Goal: Task Accomplishment & Management: Manage account settings

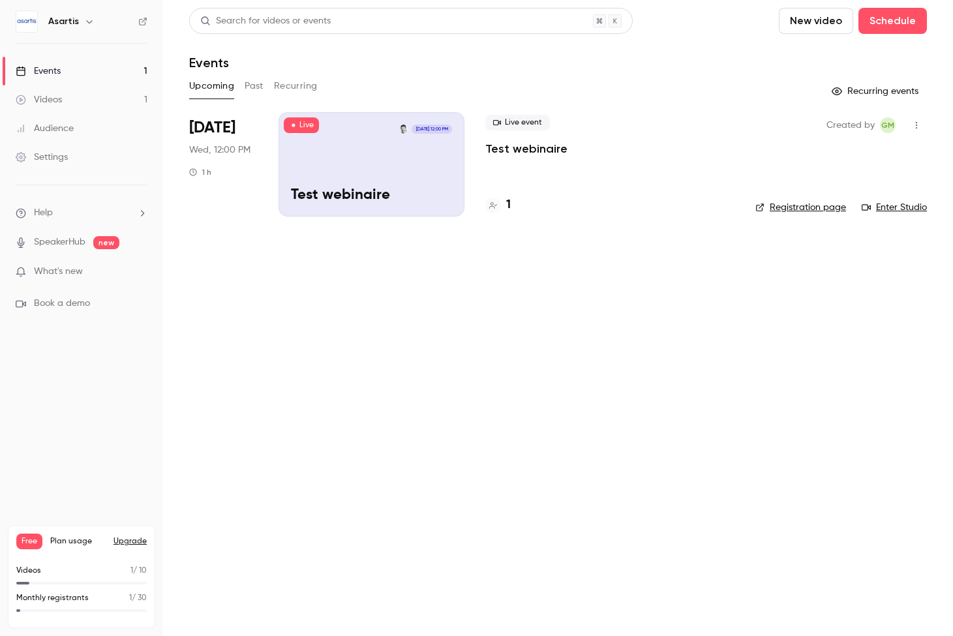
click at [912, 205] on link "Enter Studio" at bounding box center [894, 207] width 65 height 13
click at [832, 209] on link "Registration page" at bounding box center [801, 207] width 91 height 13
click at [859, 25] on button "Schedule" at bounding box center [893, 21] width 69 height 26
click at [718, 91] on span "Recurring event" at bounding box center [701, 91] width 69 height 14
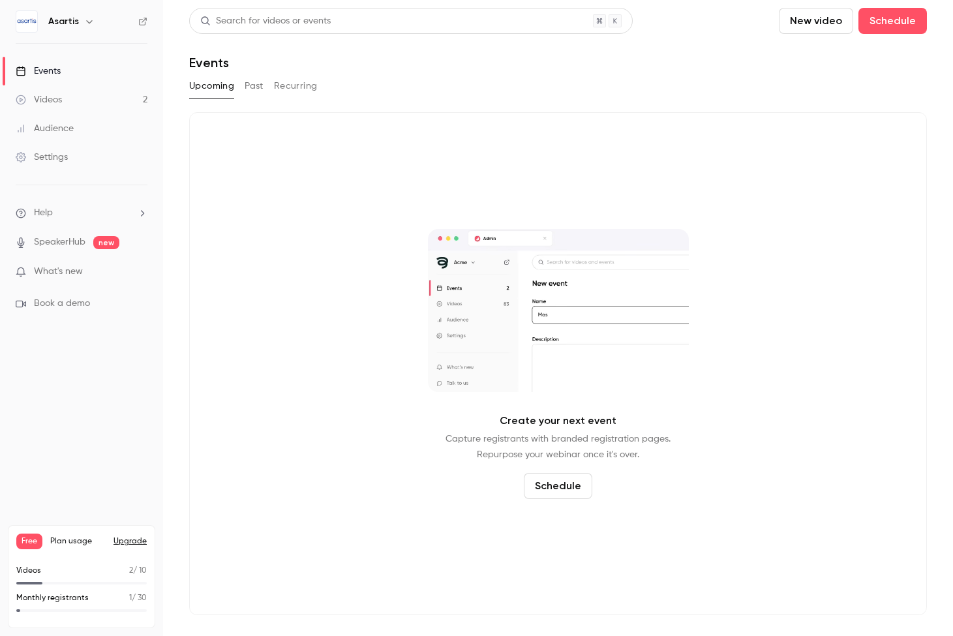
click at [779, 15] on button "New video" at bounding box center [816, 21] width 74 height 26
click at [727, 52] on div "Record" at bounding box center [714, 56] width 99 height 13
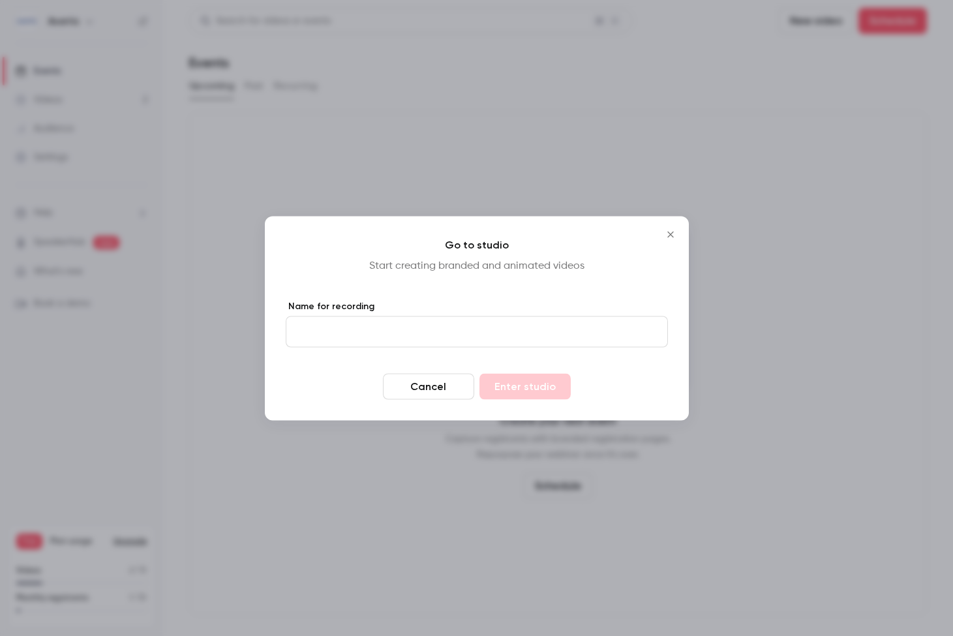
click at [501, 329] on input "Name for recording" at bounding box center [477, 331] width 382 height 31
type input "**********"
click at [525, 386] on button "Enter studio" at bounding box center [525, 386] width 91 height 26
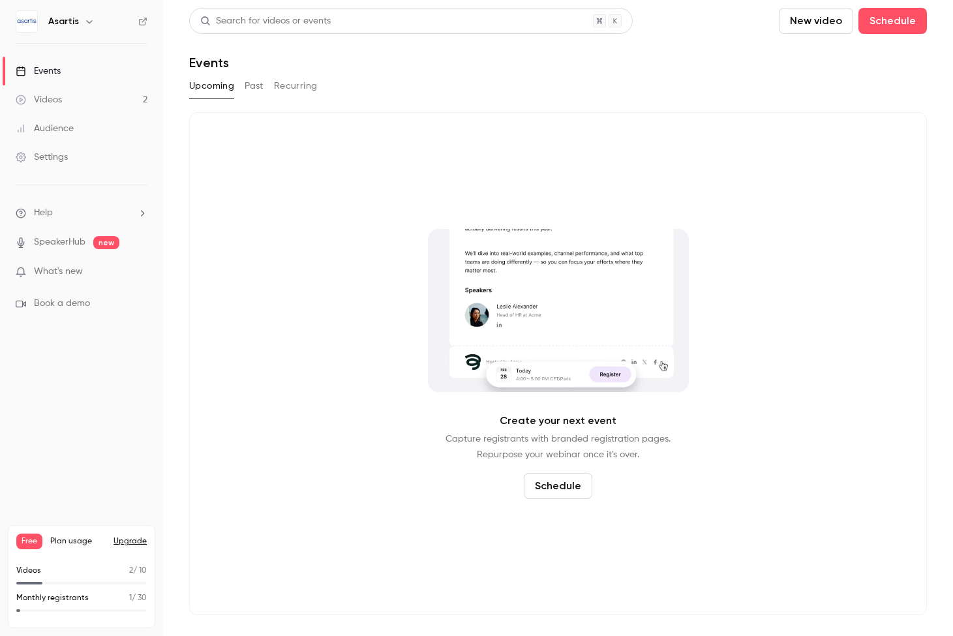
click at [91, 107] on link "Videos 2" at bounding box center [81, 99] width 163 height 29
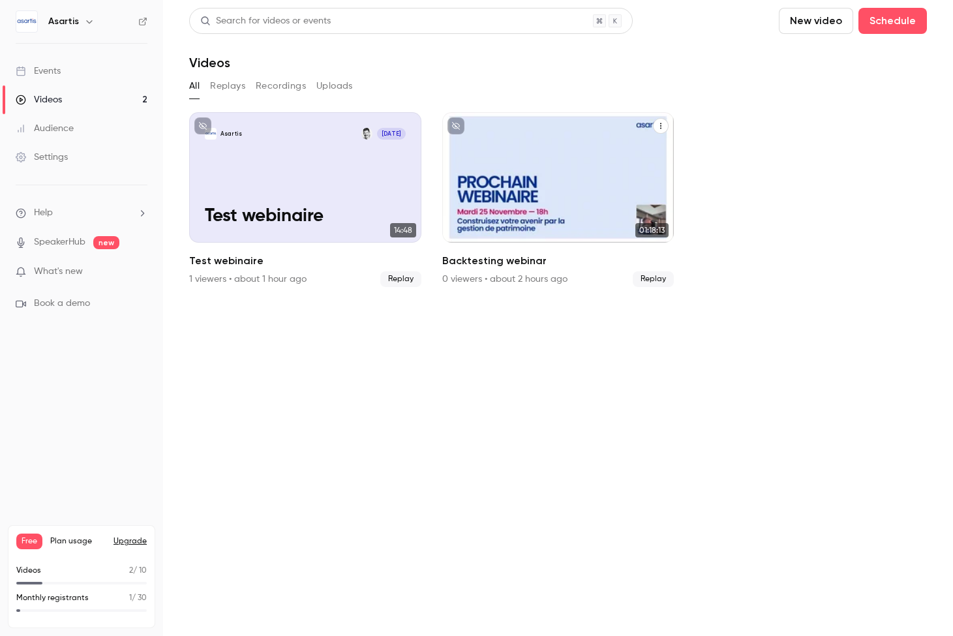
click at [662, 128] on icon "Backtesting webinar" at bounding box center [661, 126] width 8 height 8
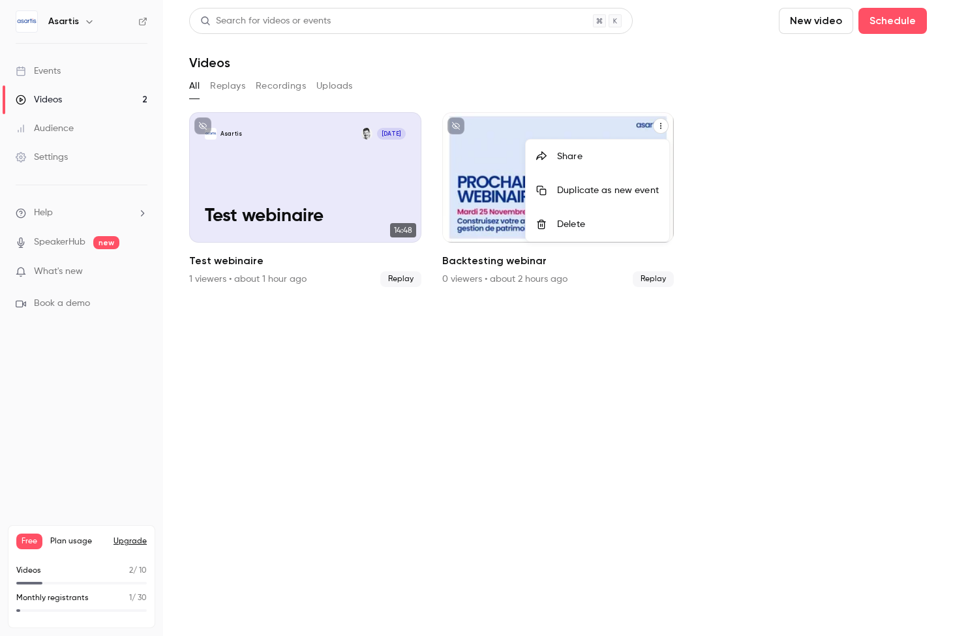
click at [605, 231] on li "Delete" at bounding box center [598, 224] width 144 height 34
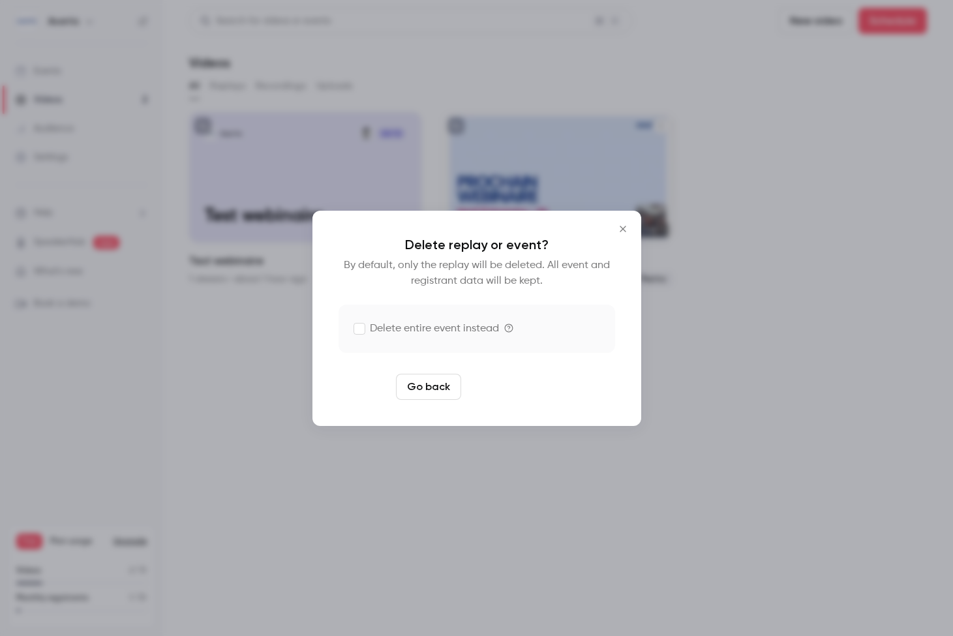
click at [519, 388] on button "Delete replay" at bounding box center [512, 387] width 91 height 26
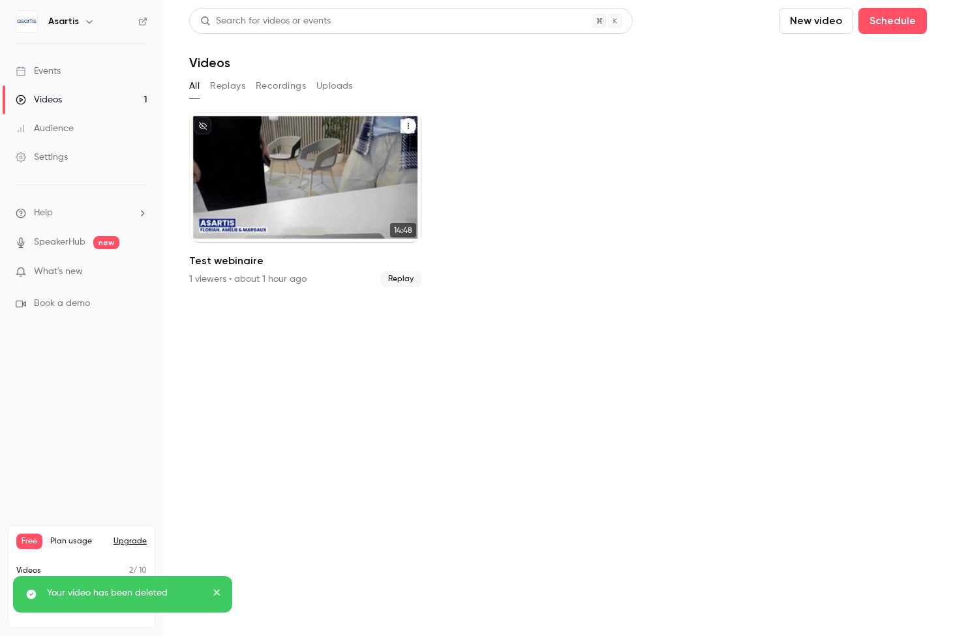
click at [407, 121] on button "Test webinaire" at bounding box center [409, 126] width 16 height 16
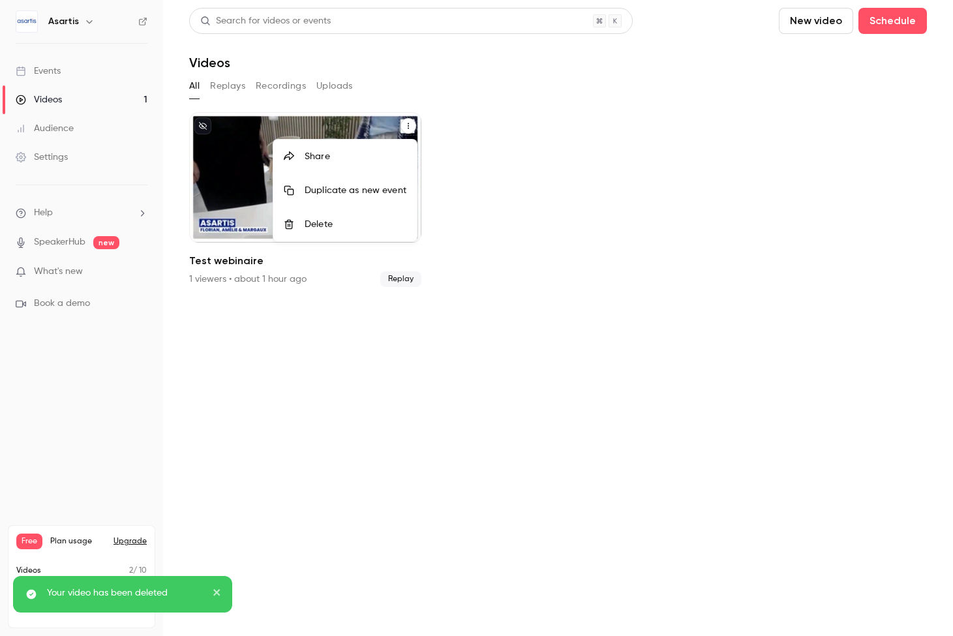
click at [354, 219] on div "Delete" at bounding box center [356, 224] width 102 height 13
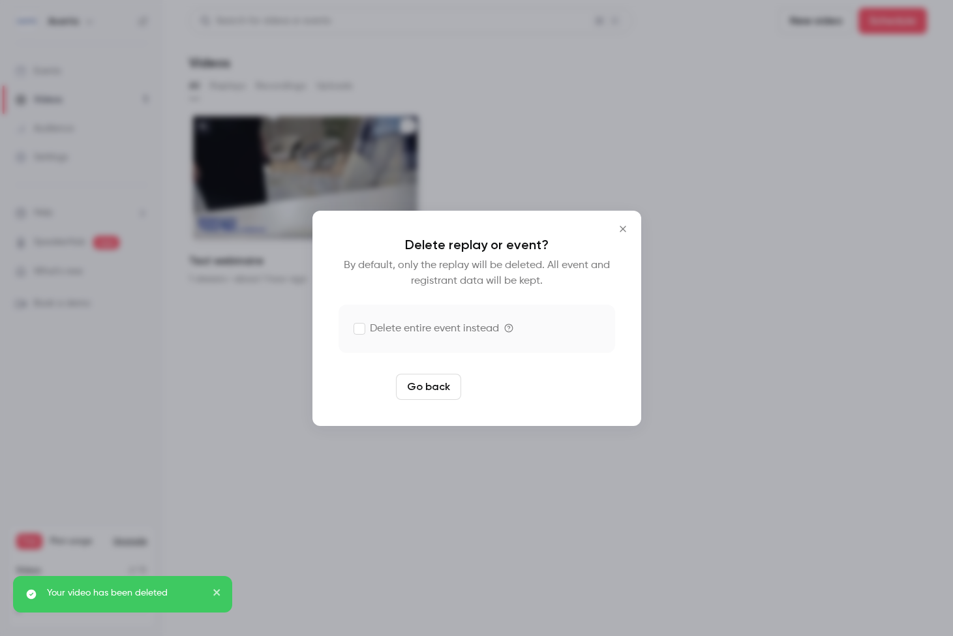
click at [492, 383] on button "Delete replay" at bounding box center [512, 387] width 91 height 26
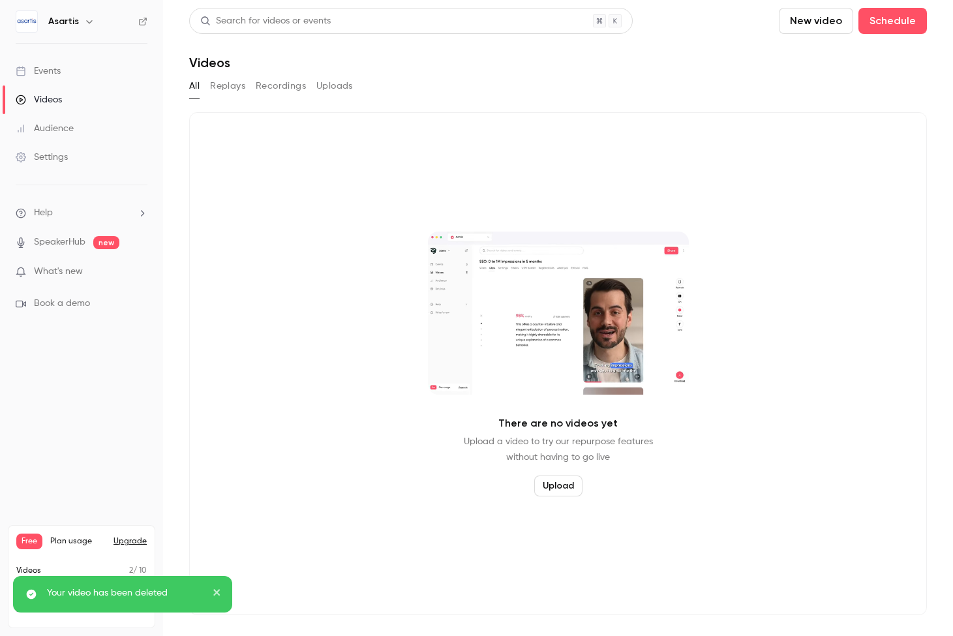
click at [779, 27] on button "New video" at bounding box center [816, 21] width 74 height 26
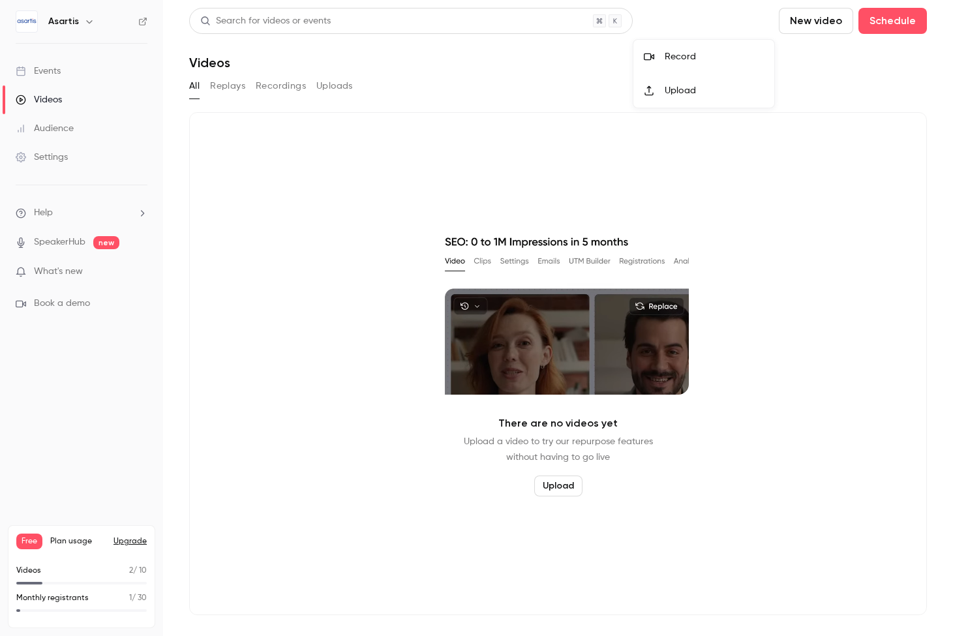
click at [684, 56] on div "Record" at bounding box center [714, 56] width 99 height 13
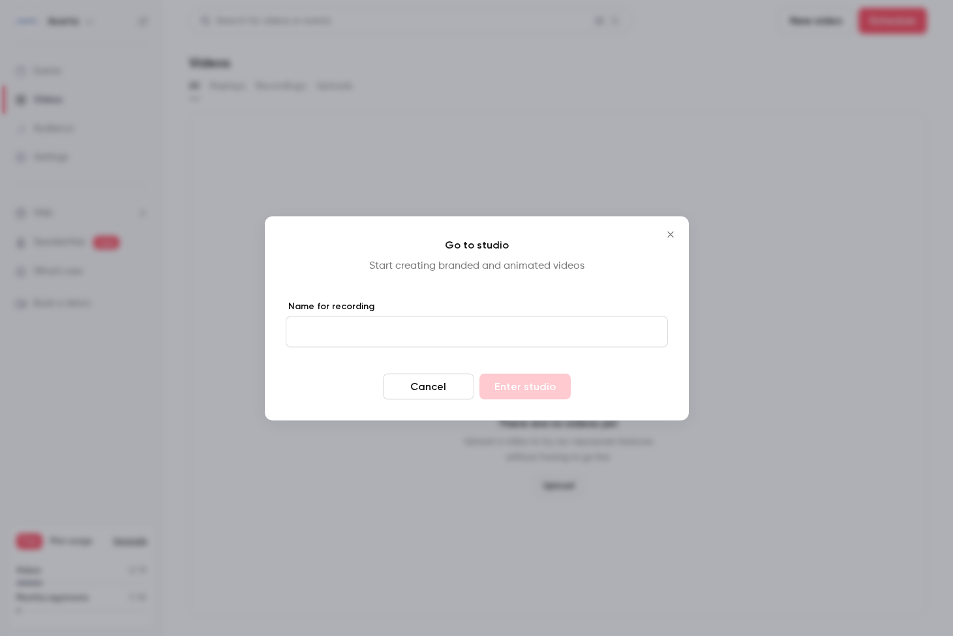
click at [457, 342] on input "Name for recording" at bounding box center [477, 331] width 382 height 31
type input "**********"
click at [525, 386] on button "Enter studio" at bounding box center [525, 386] width 91 height 26
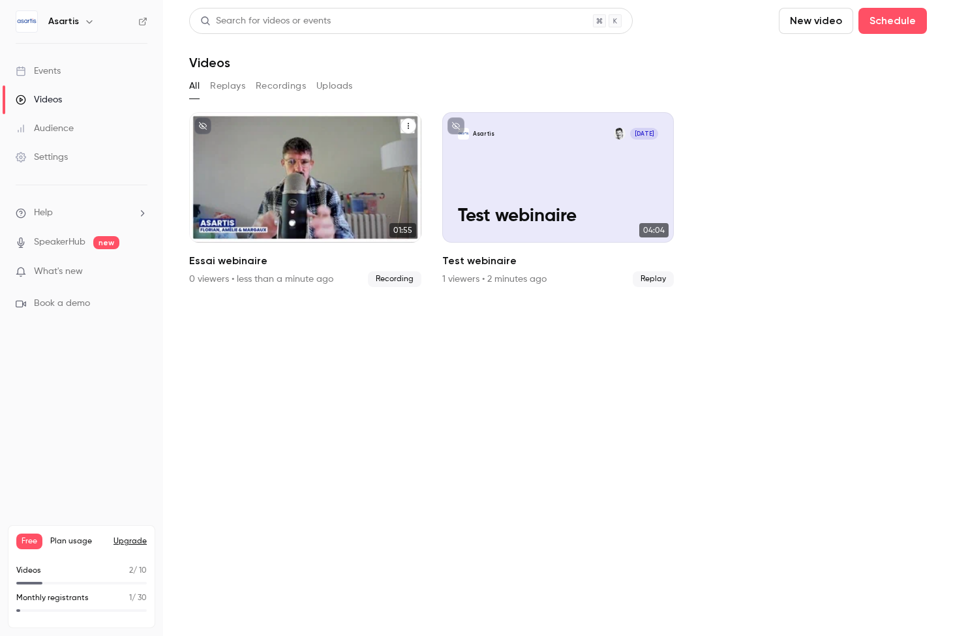
click at [315, 172] on div "Asartis [DATE] Essai webinaire" at bounding box center [305, 177] width 232 height 130
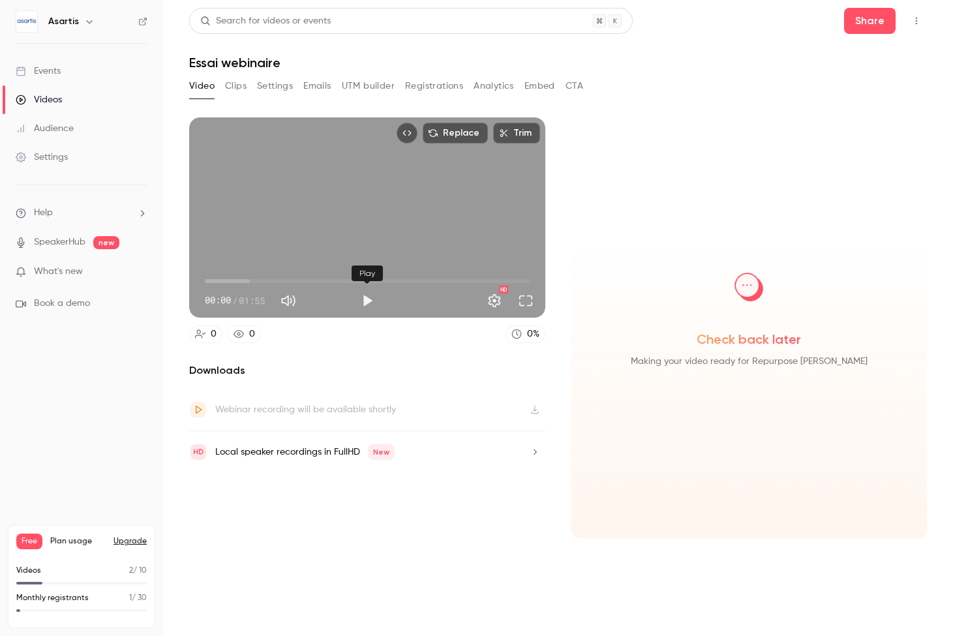
click at [362, 301] on button "Play" at bounding box center [367, 301] width 26 height 26
click at [523, 297] on button "Full screen" at bounding box center [526, 301] width 26 height 26
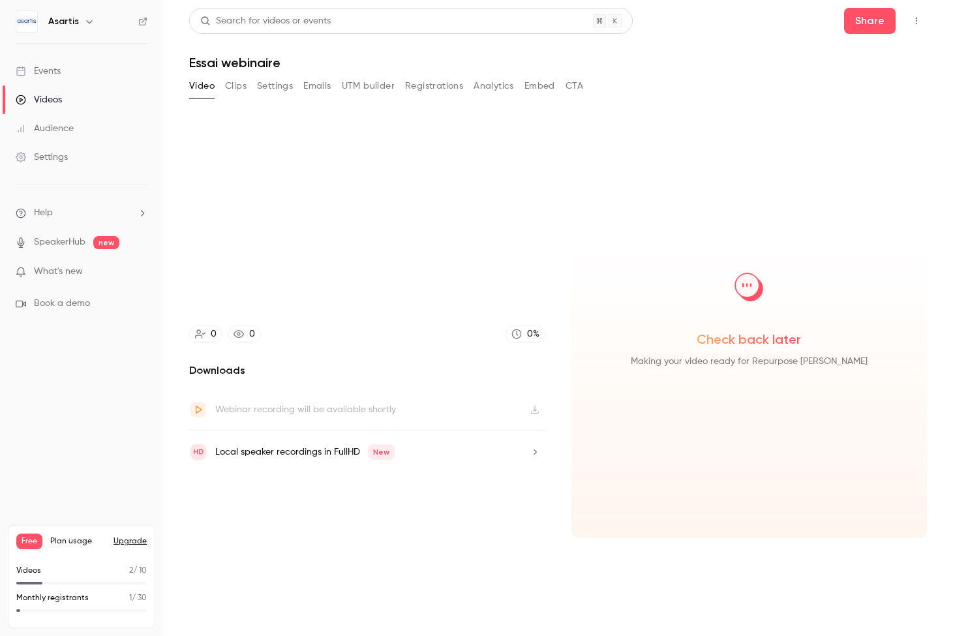
type input "*****"
click at [76, 93] on link "Videos" at bounding box center [81, 99] width 163 height 29
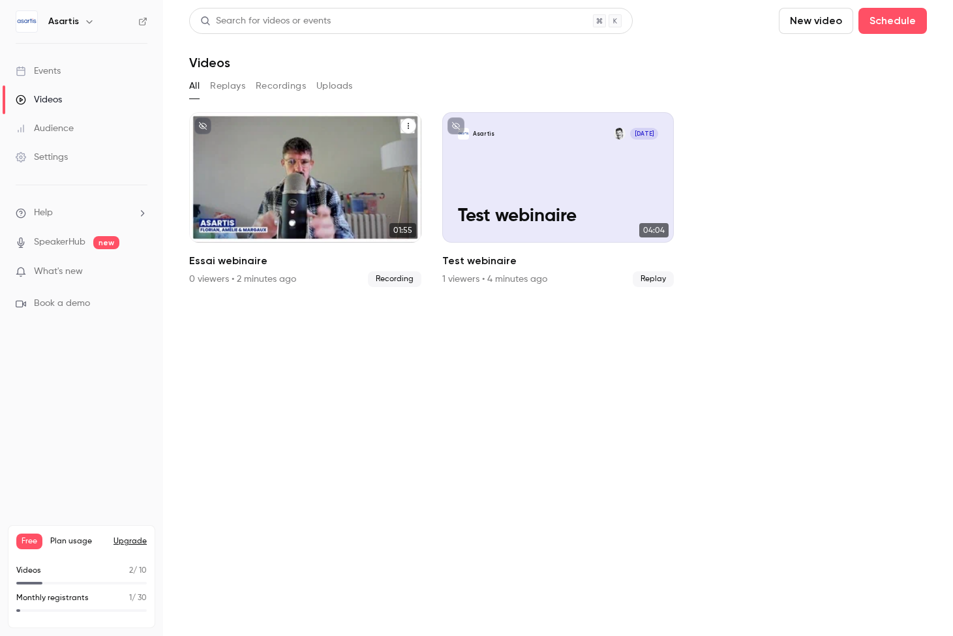
click at [406, 127] on icon "Essai webinaire" at bounding box center [409, 126] width 8 height 8
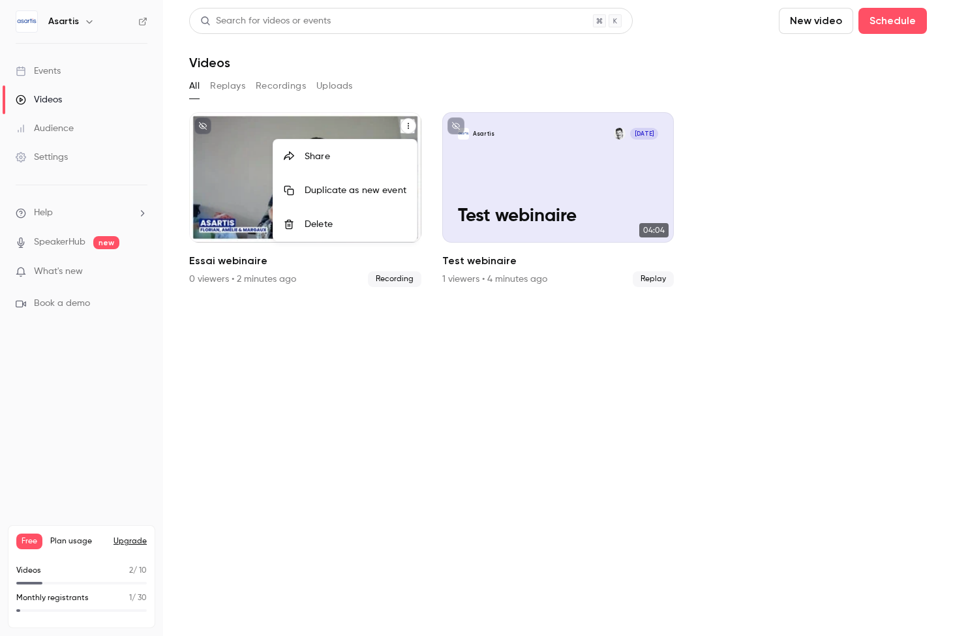
click at [352, 217] on li "Delete" at bounding box center [345, 224] width 144 height 34
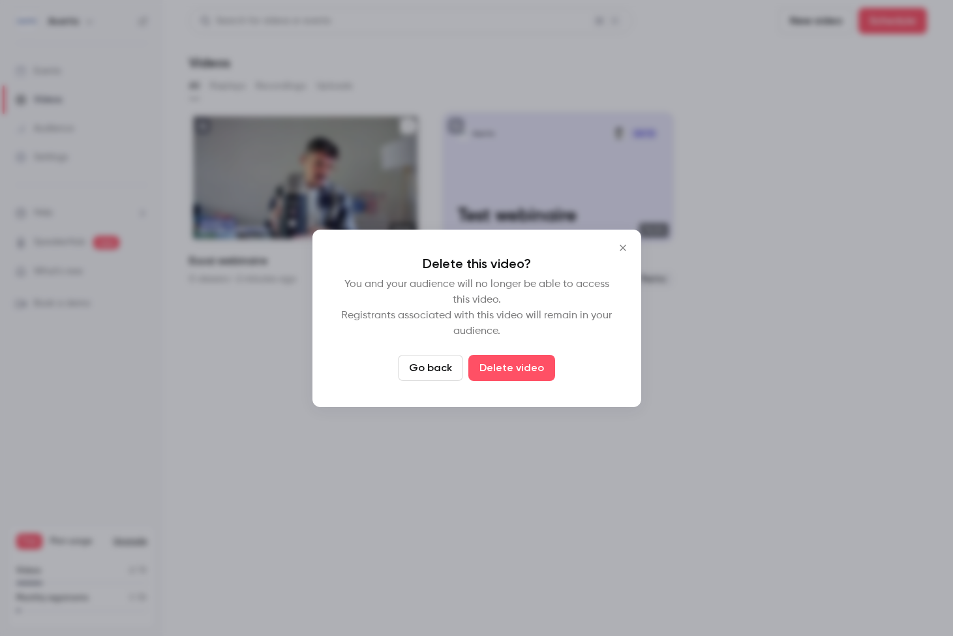
click at [446, 363] on button "Go back" at bounding box center [430, 368] width 65 height 26
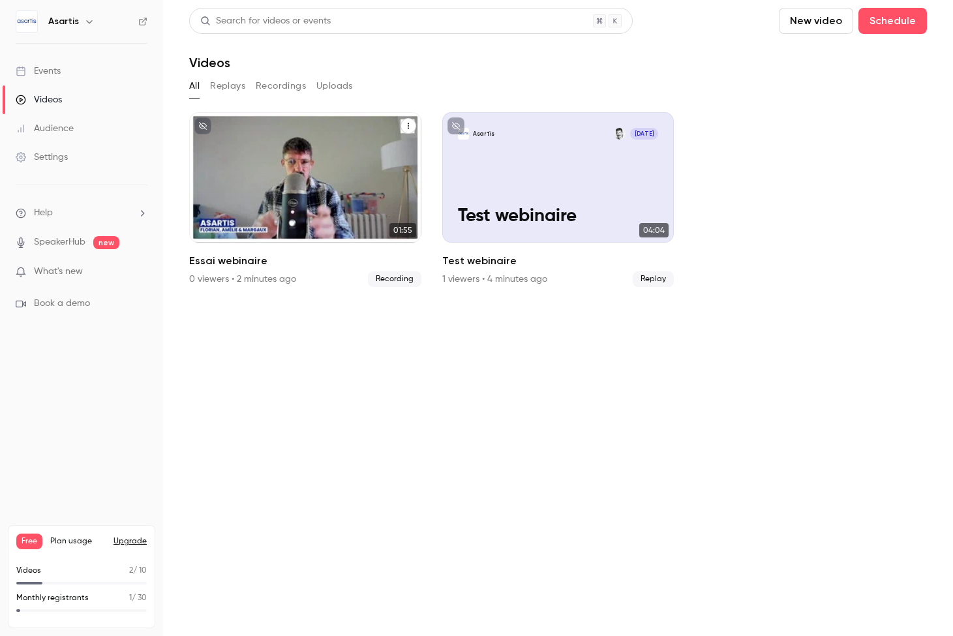
click at [410, 127] on icon "Essai webinaire" at bounding box center [409, 126] width 8 height 8
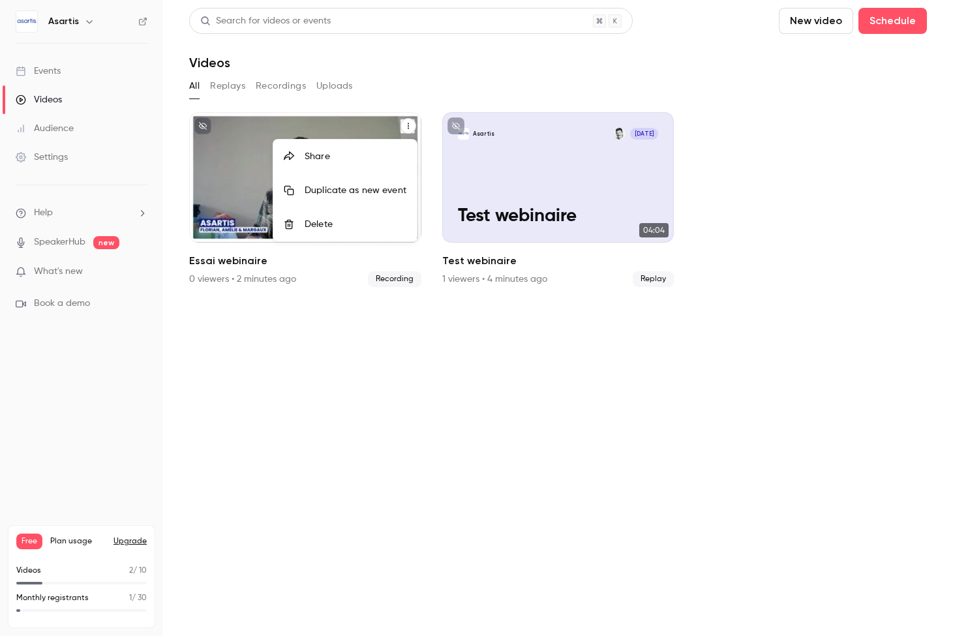
click at [383, 185] on div "Duplicate as new event" at bounding box center [356, 190] width 102 height 13
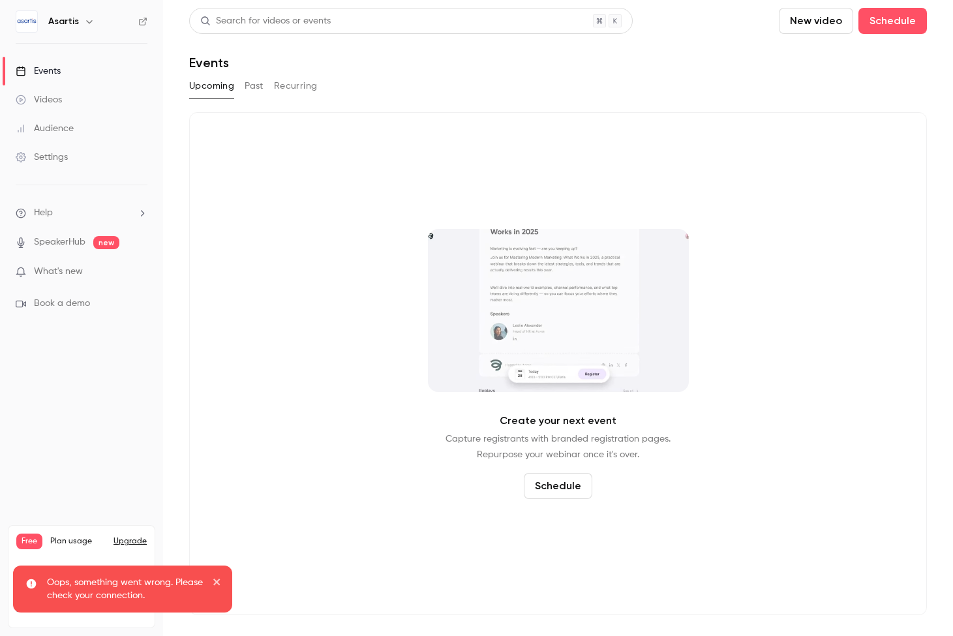
click at [779, 31] on button "New video" at bounding box center [816, 21] width 74 height 26
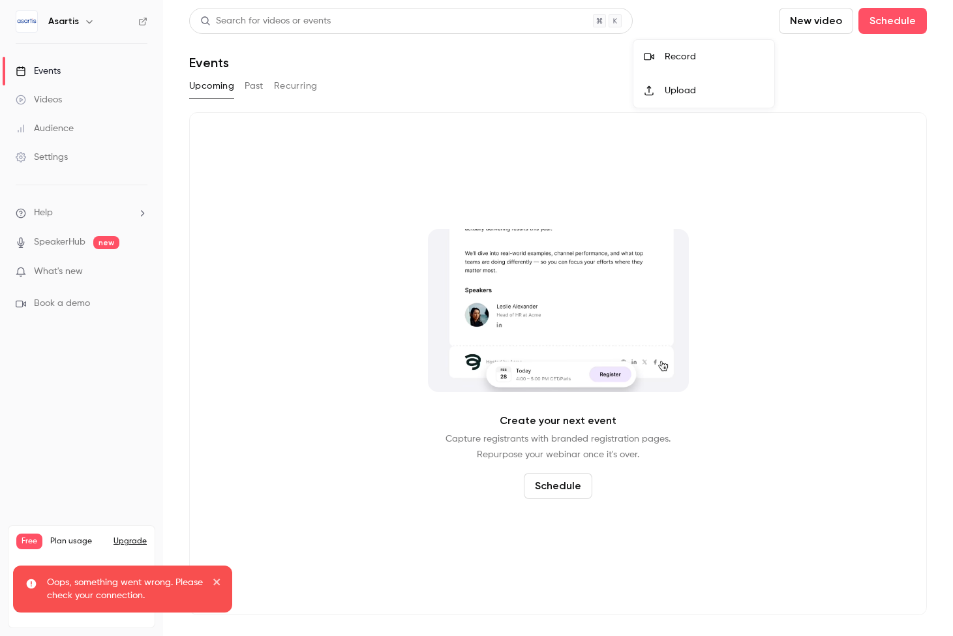
click at [669, 59] on div "Record" at bounding box center [714, 56] width 99 height 13
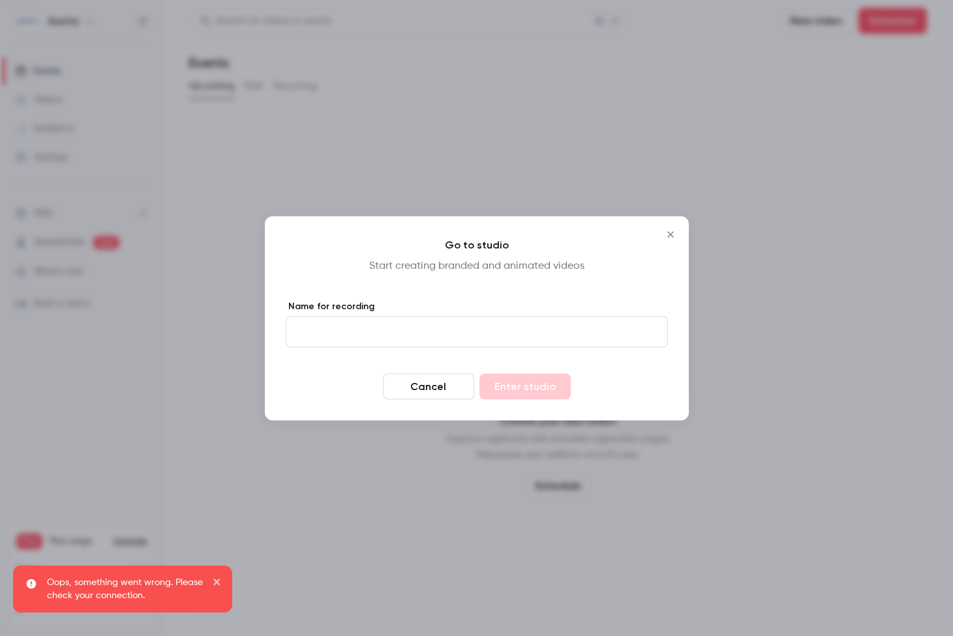
click at [532, 322] on input "Name for recording" at bounding box center [477, 331] width 382 height 31
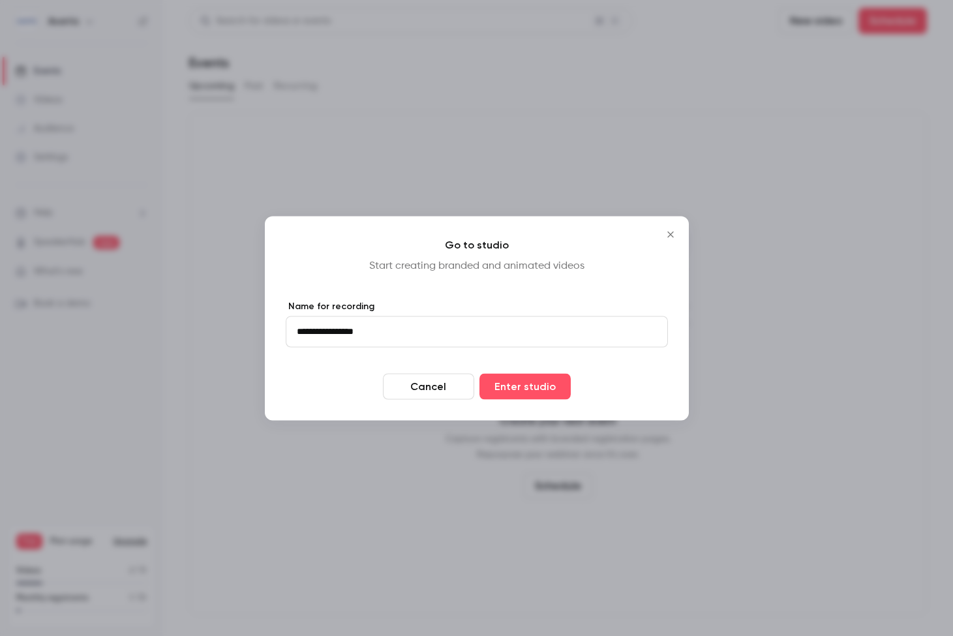
type input "**********"
click at [525, 386] on button "Enter studio" at bounding box center [525, 386] width 91 height 26
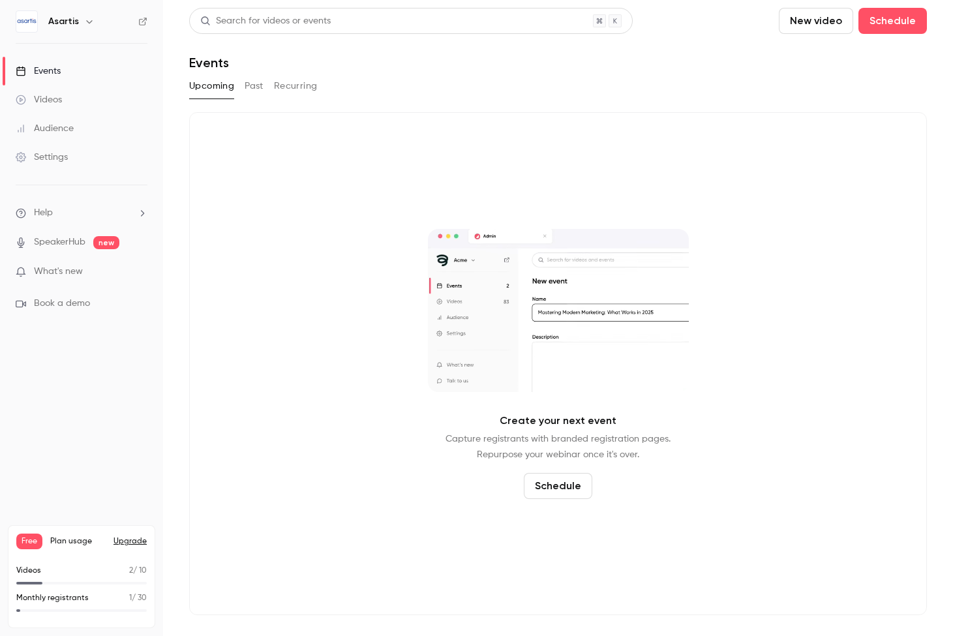
click at [116, 107] on link "Videos" at bounding box center [81, 99] width 163 height 29
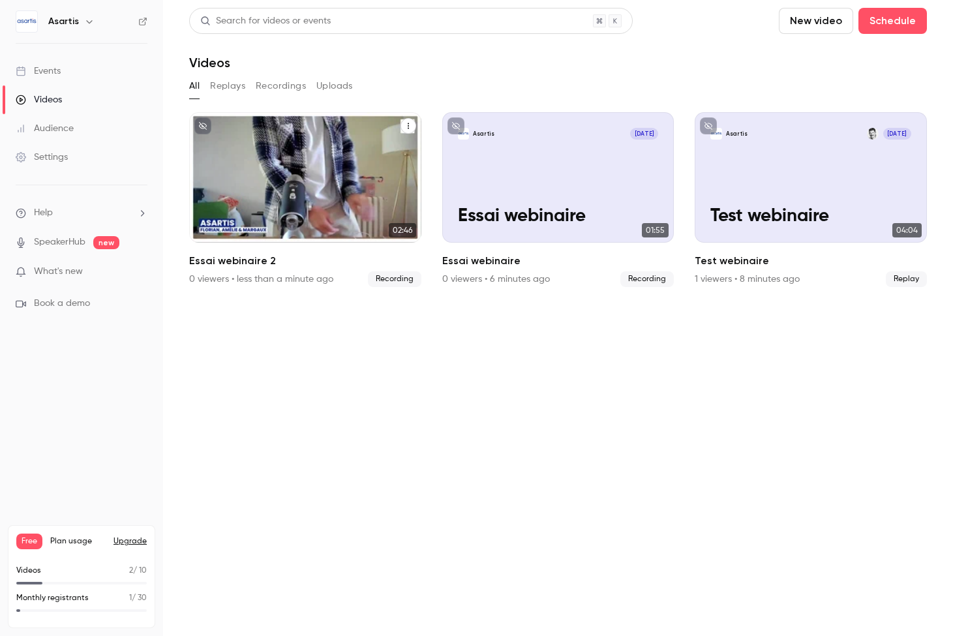
click at [310, 194] on div "Asartis [DATE] Essai webinaire 2" at bounding box center [305, 177] width 232 height 130
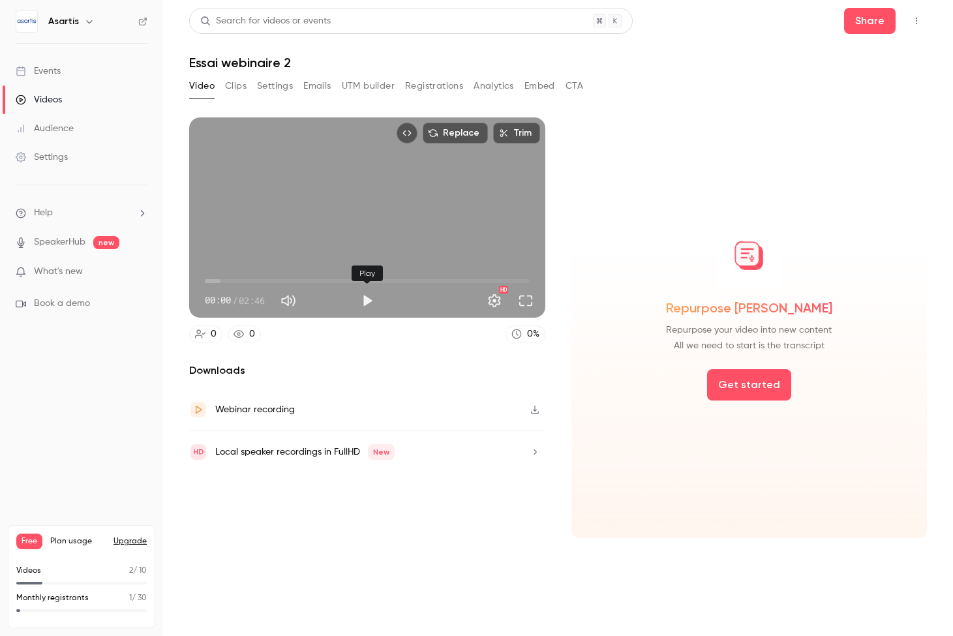
click at [365, 297] on button "Play" at bounding box center [367, 301] width 26 height 26
click at [522, 307] on button "Full screen" at bounding box center [526, 301] width 26 height 26
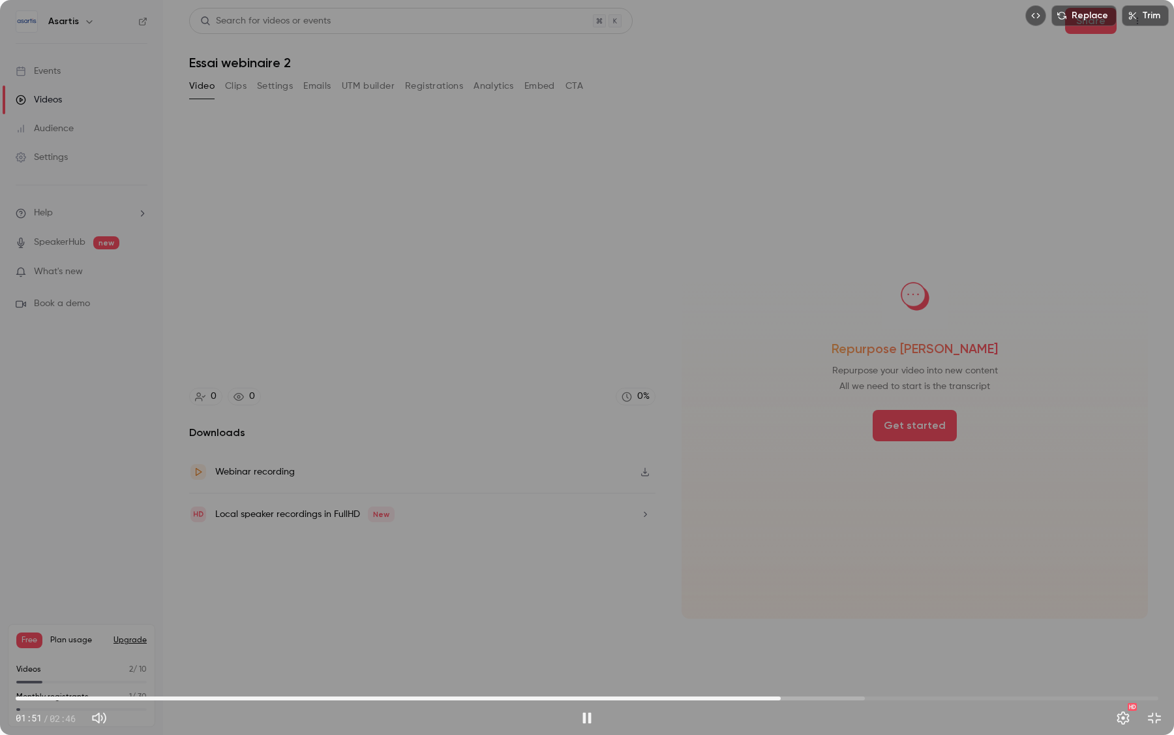
click at [904, 635] on span "01:51" at bounding box center [587, 698] width 1143 height 21
click at [953, 635] on span "02:11" at bounding box center [587, 698] width 1143 height 21
click at [953, 635] on span "02:24" at bounding box center [587, 698] width 1143 height 21
click at [953, 635] on span "02:37" at bounding box center [587, 698] width 1143 height 21
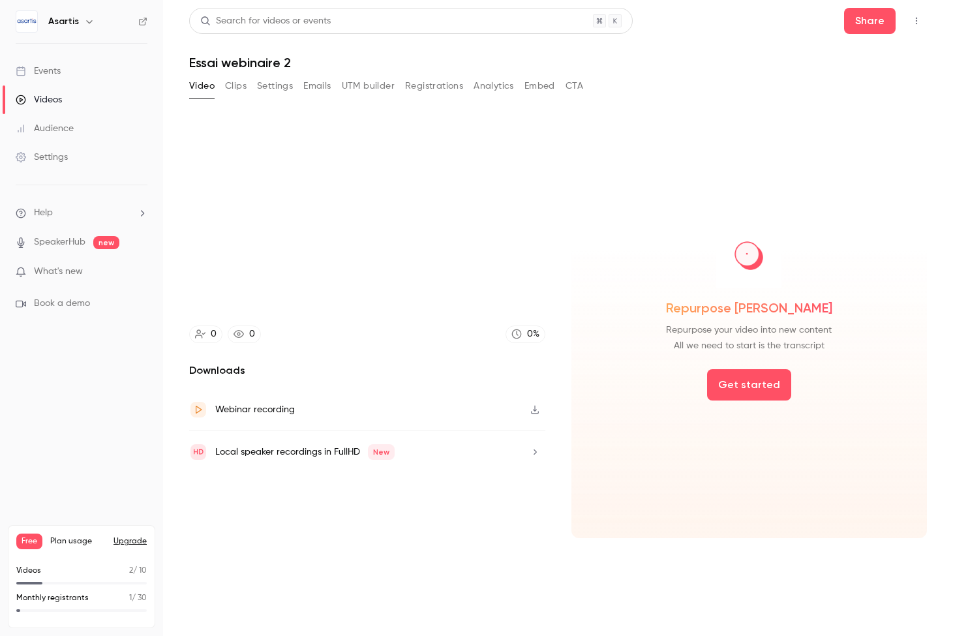
type input "*****"
click at [236, 89] on button "Clips" at bounding box center [236, 86] width 22 height 21
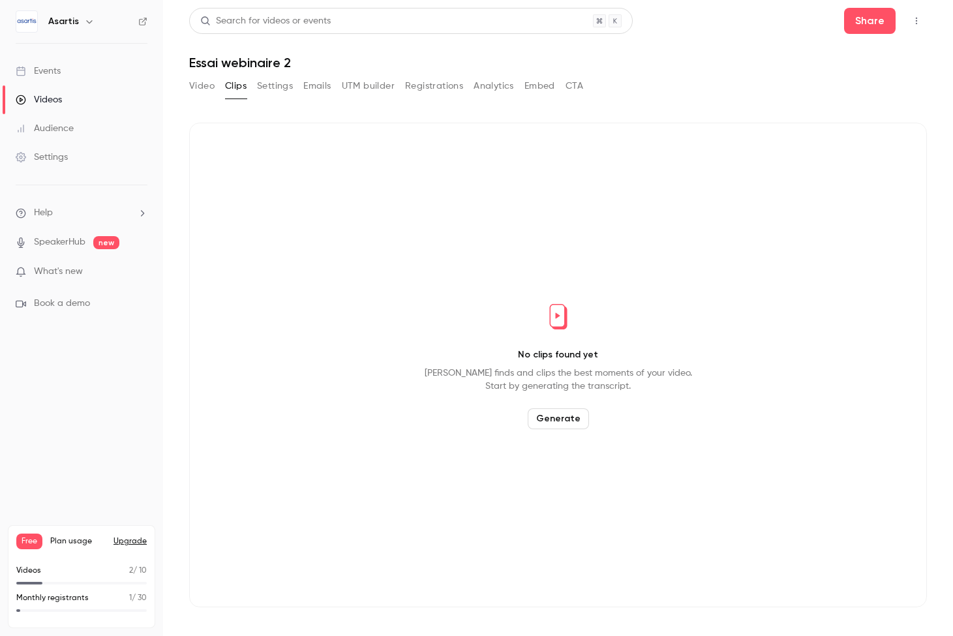
click at [66, 80] on link "Events" at bounding box center [81, 71] width 163 height 29
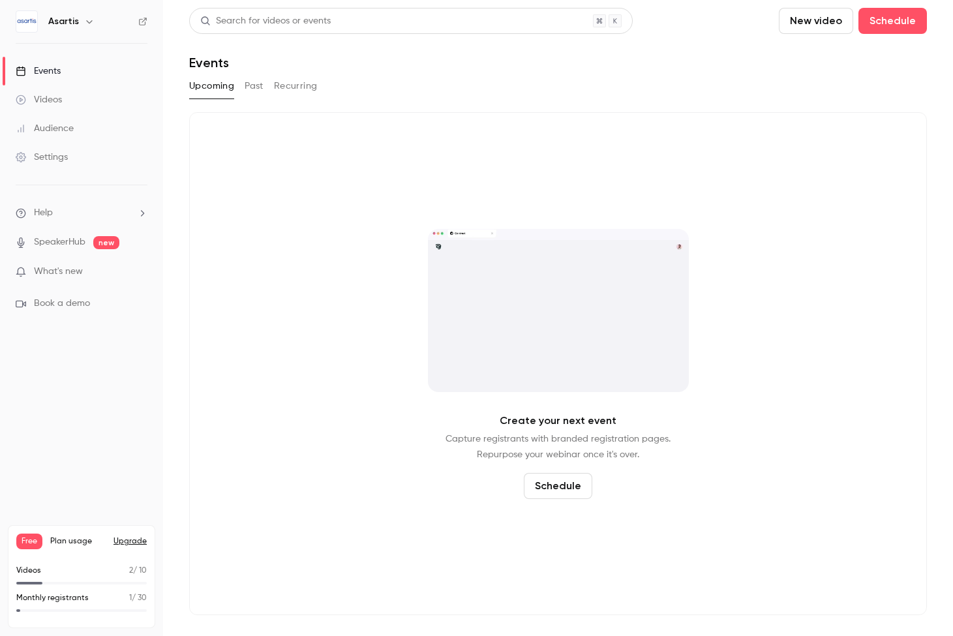
click at [73, 103] on link "Videos" at bounding box center [81, 99] width 163 height 29
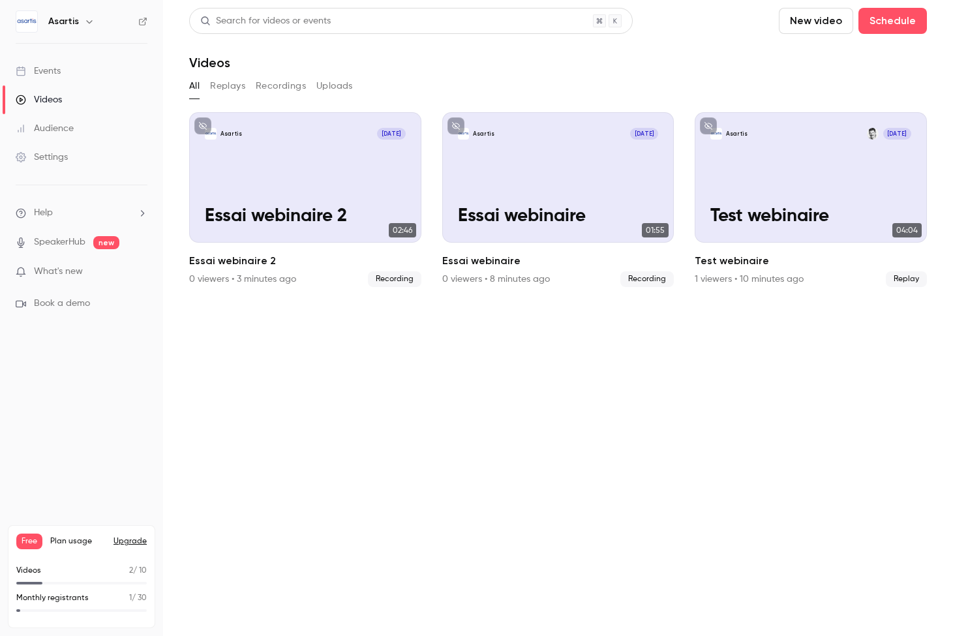
click at [779, 27] on button "New video" at bounding box center [816, 21] width 74 height 26
click at [670, 56] on div "Record" at bounding box center [714, 56] width 99 height 13
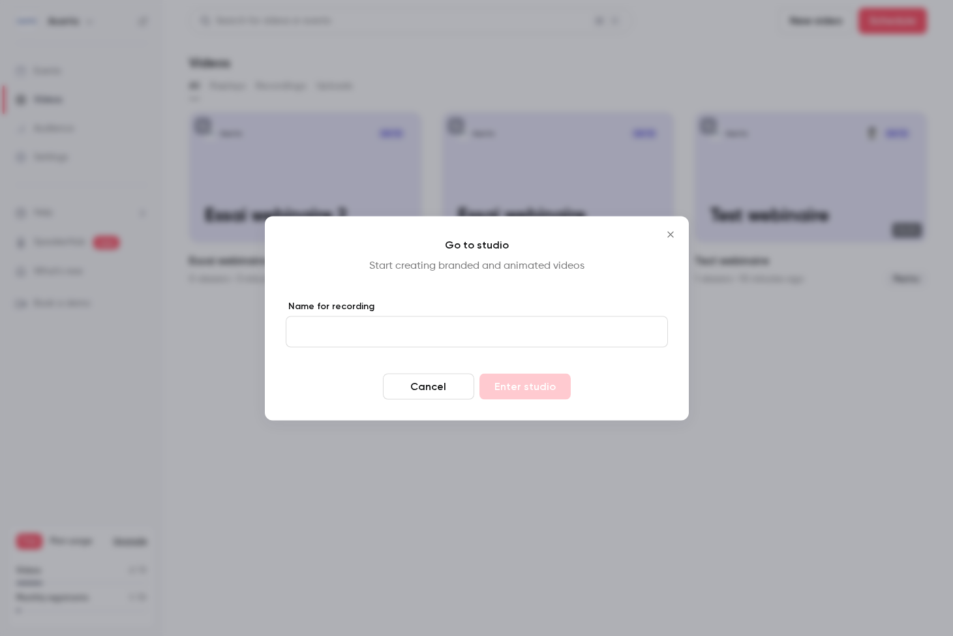
click at [519, 327] on input "Name for recording" at bounding box center [477, 331] width 382 height 31
type input "**********"
click at [525, 386] on button "Enter studio" at bounding box center [525, 386] width 91 height 26
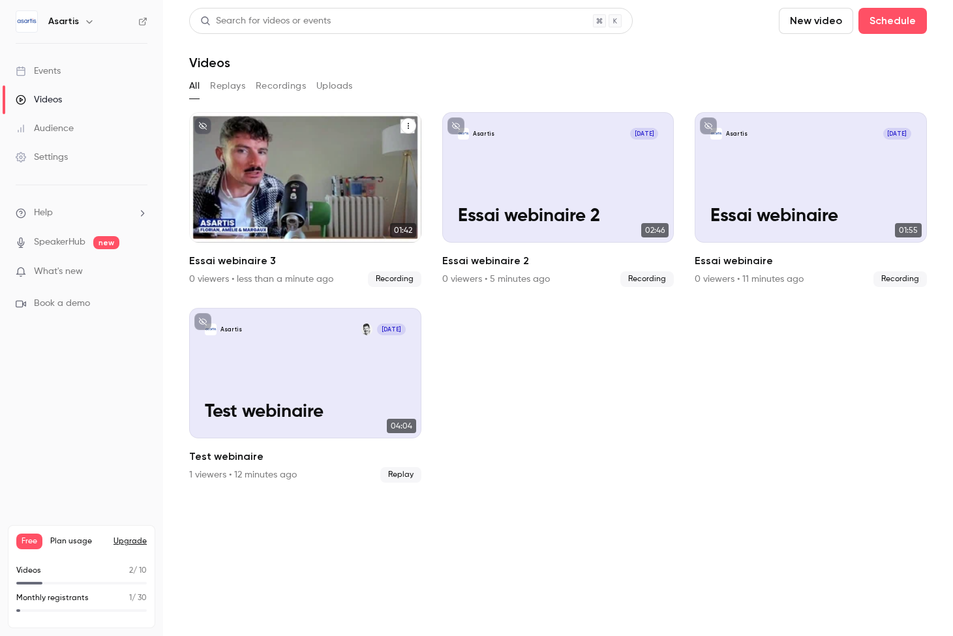
click at [346, 182] on div "Asartis [DATE] Essai webinaire 3" at bounding box center [305, 177] width 232 height 130
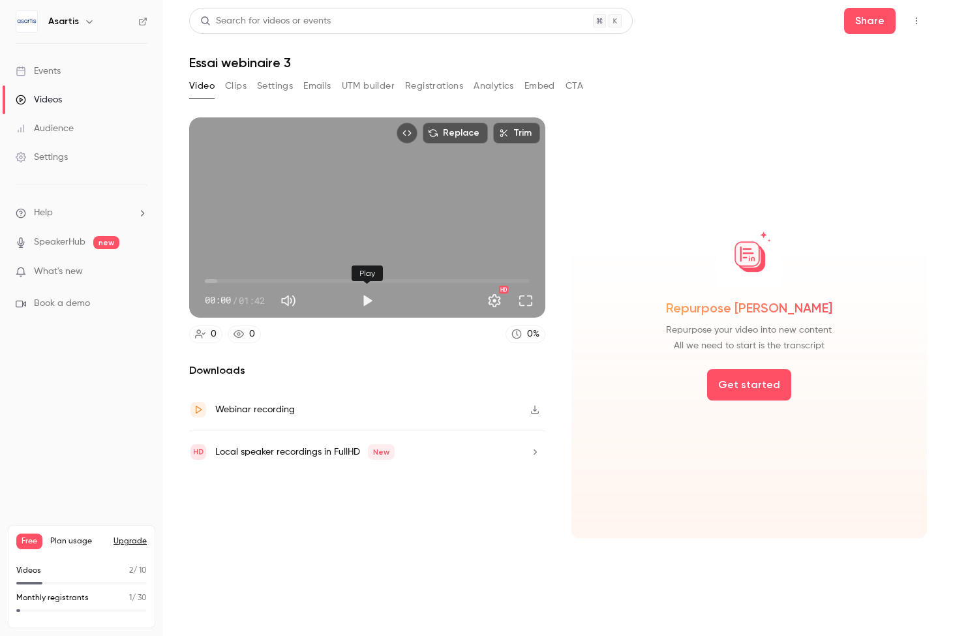
click at [366, 303] on button "Play" at bounding box center [367, 301] width 26 height 26
click at [525, 300] on button "Full screen" at bounding box center [526, 301] width 26 height 26
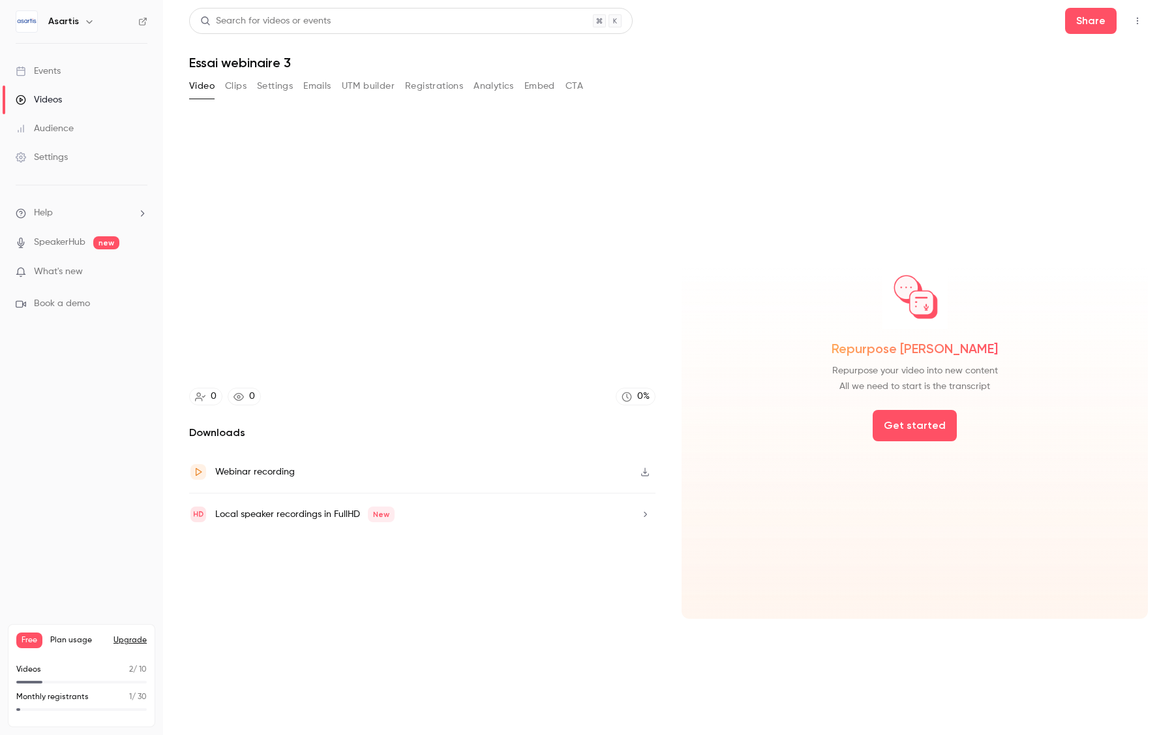
type input "*****"
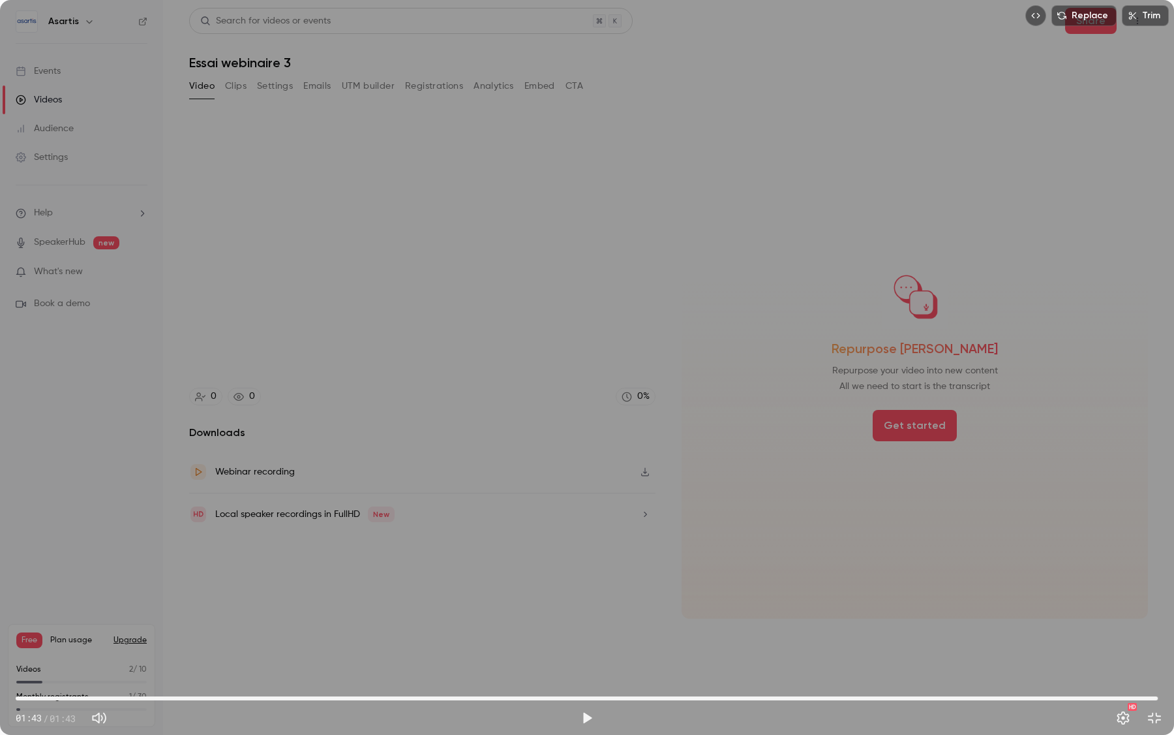
click at [953, 635] on button "Exit full screen" at bounding box center [1155, 718] width 26 height 26
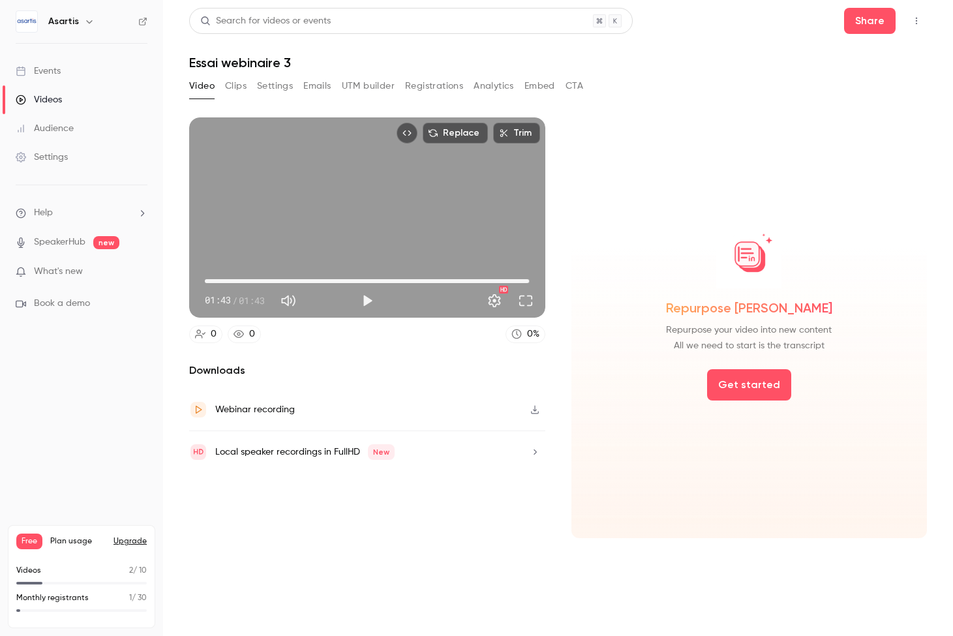
click at [106, 99] on link "Videos" at bounding box center [81, 99] width 163 height 29
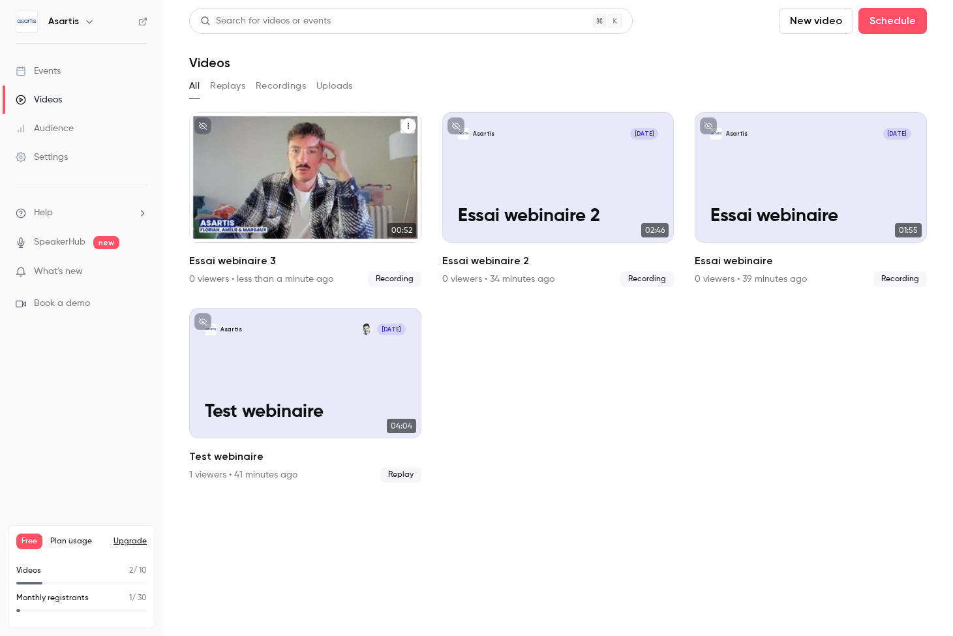
click at [331, 172] on div "Asartis [DATE] Essai webinaire 3" at bounding box center [305, 177] width 232 height 130
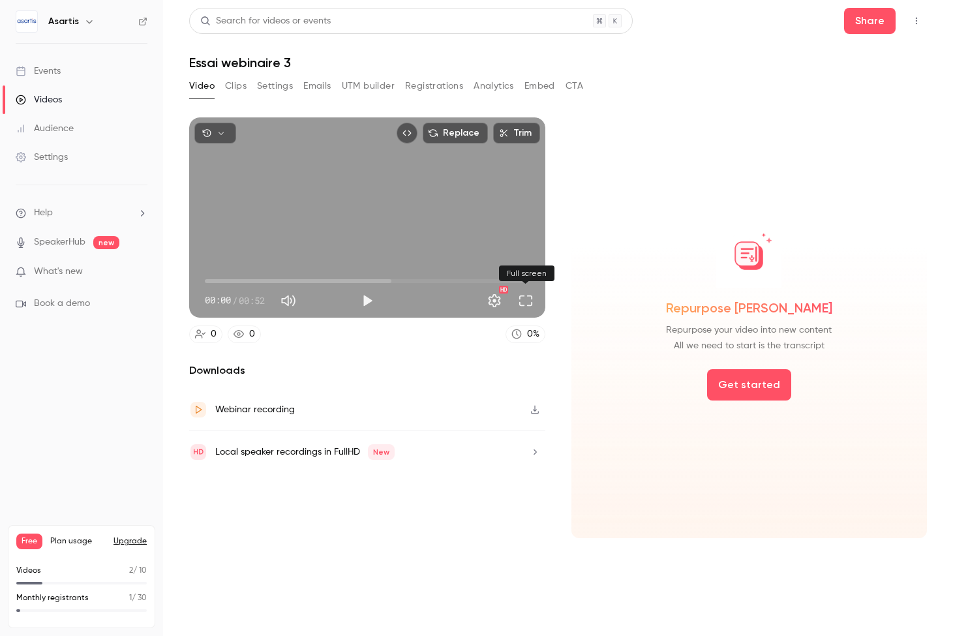
click at [518, 299] on button "Full screen" at bounding box center [526, 301] width 26 height 26
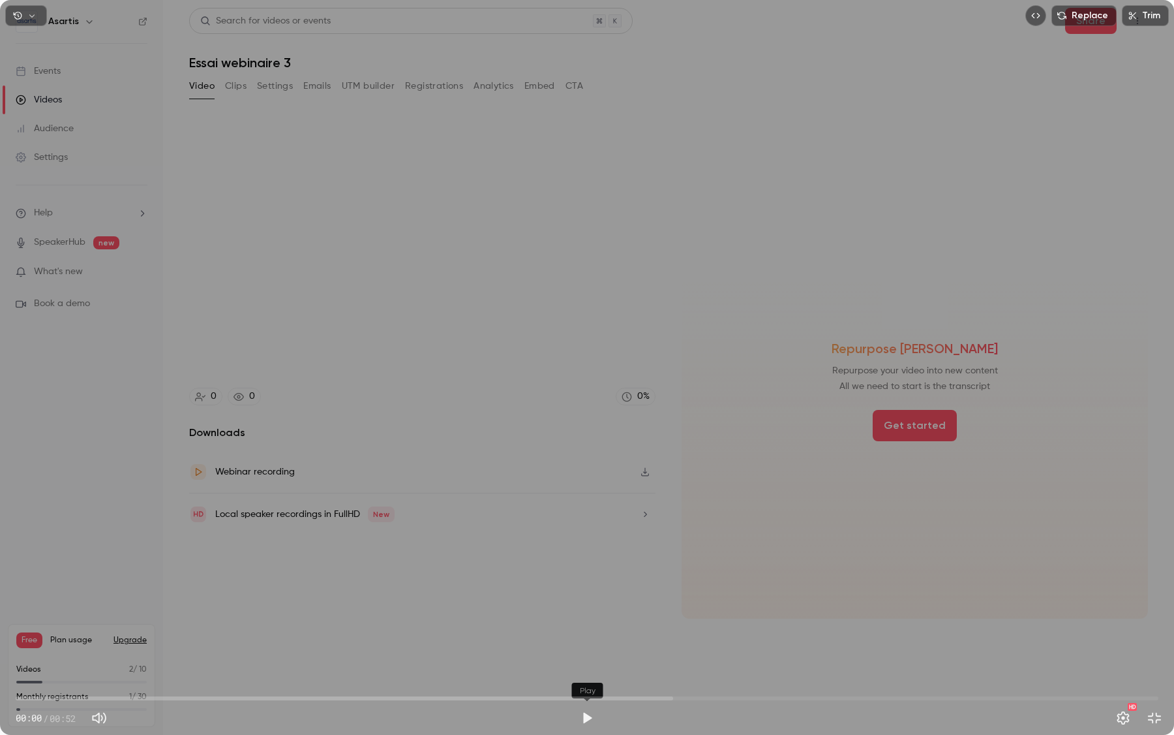
click at [585, 635] on button "Play" at bounding box center [587, 718] width 26 height 26
click at [953, 635] on button "Settings" at bounding box center [1123, 718] width 26 height 26
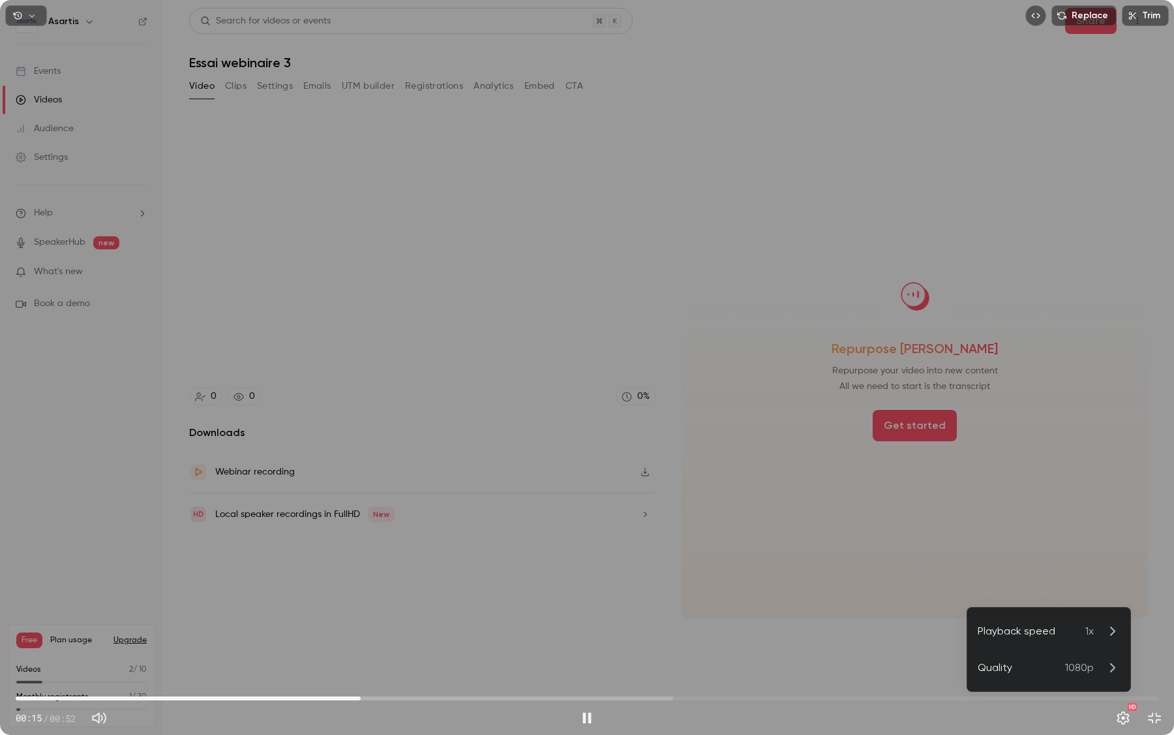
click at [953, 635] on div at bounding box center [587, 367] width 1174 height 735
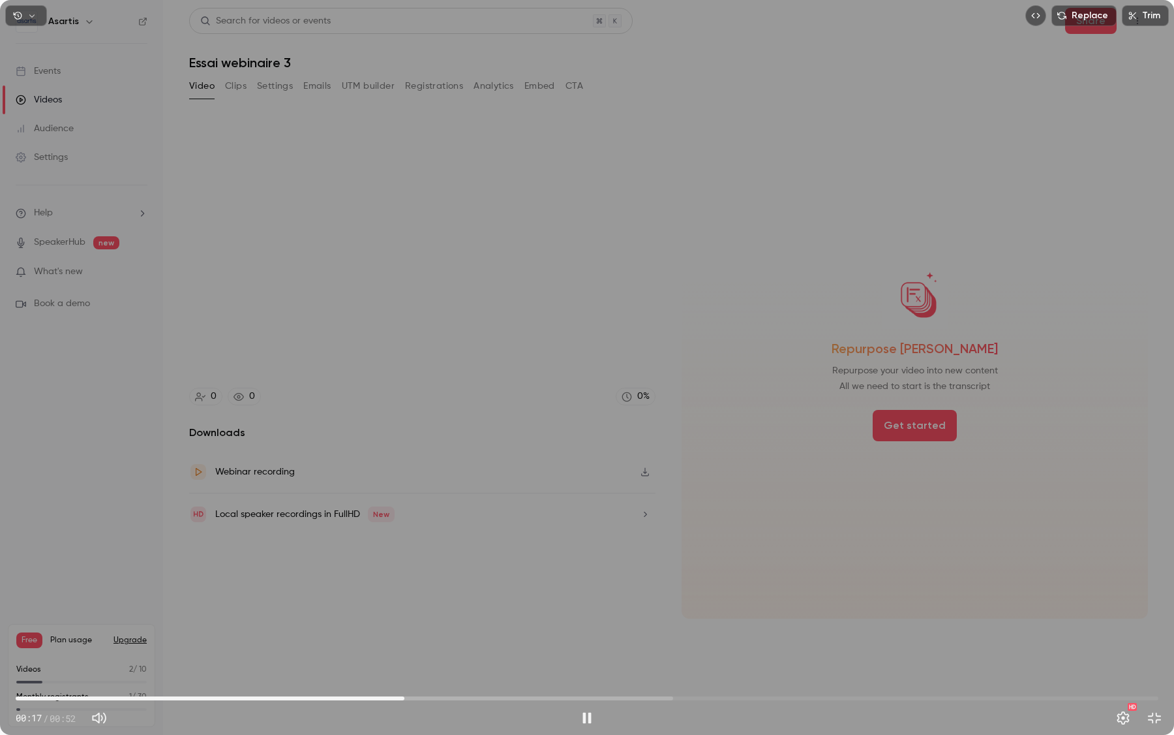
click at [953, 371] on div "Replace Trim 00:17 00:17 / 00:52 HD" at bounding box center [587, 367] width 1174 height 735
click at [953, 371] on div "Replace Trim 00:18 00:18 / 00:52 HD" at bounding box center [587, 367] width 1174 height 735
click at [953, 635] on button "Settings" at bounding box center [1123, 718] width 26 height 26
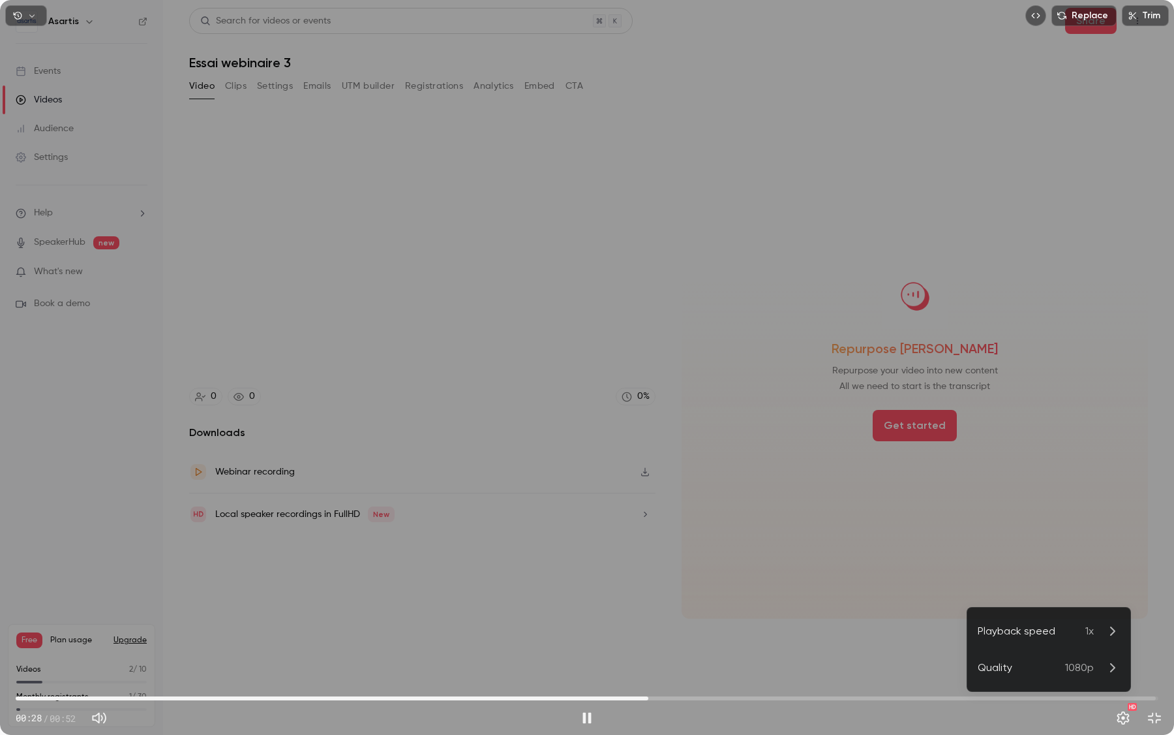
click at [953, 635] on div at bounding box center [587, 367] width 1174 height 735
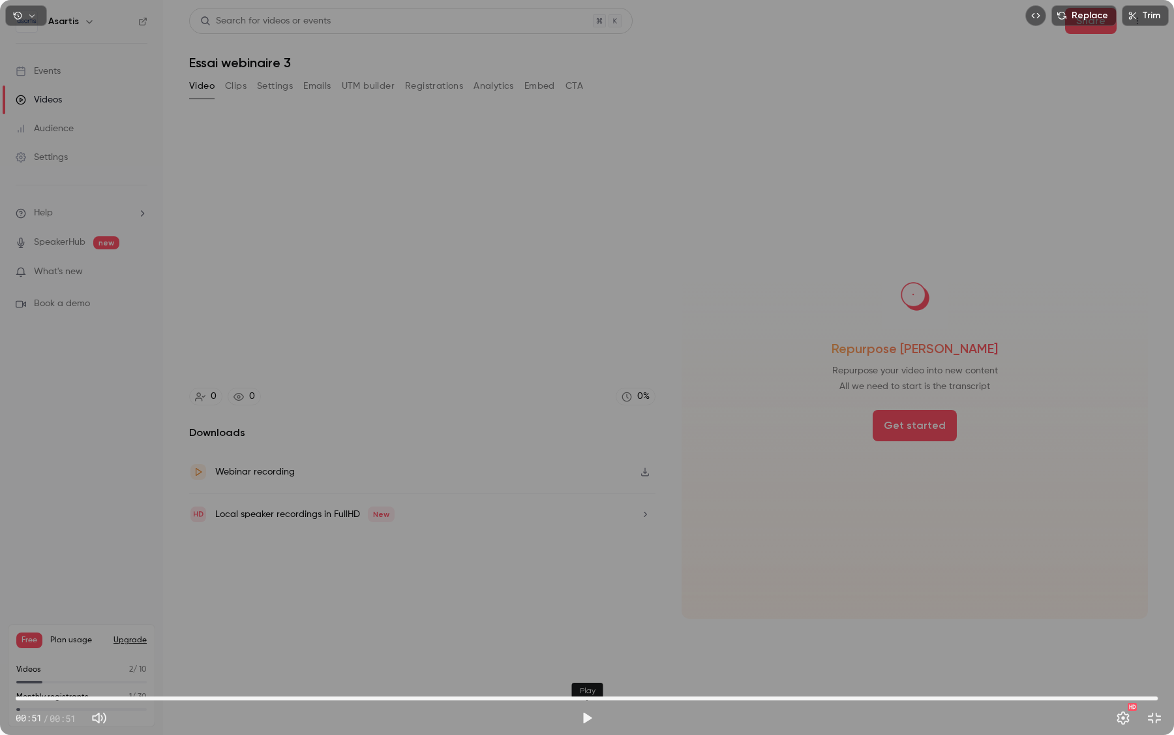
click at [594, 635] on button "Play" at bounding box center [587, 718] width 26 height 26
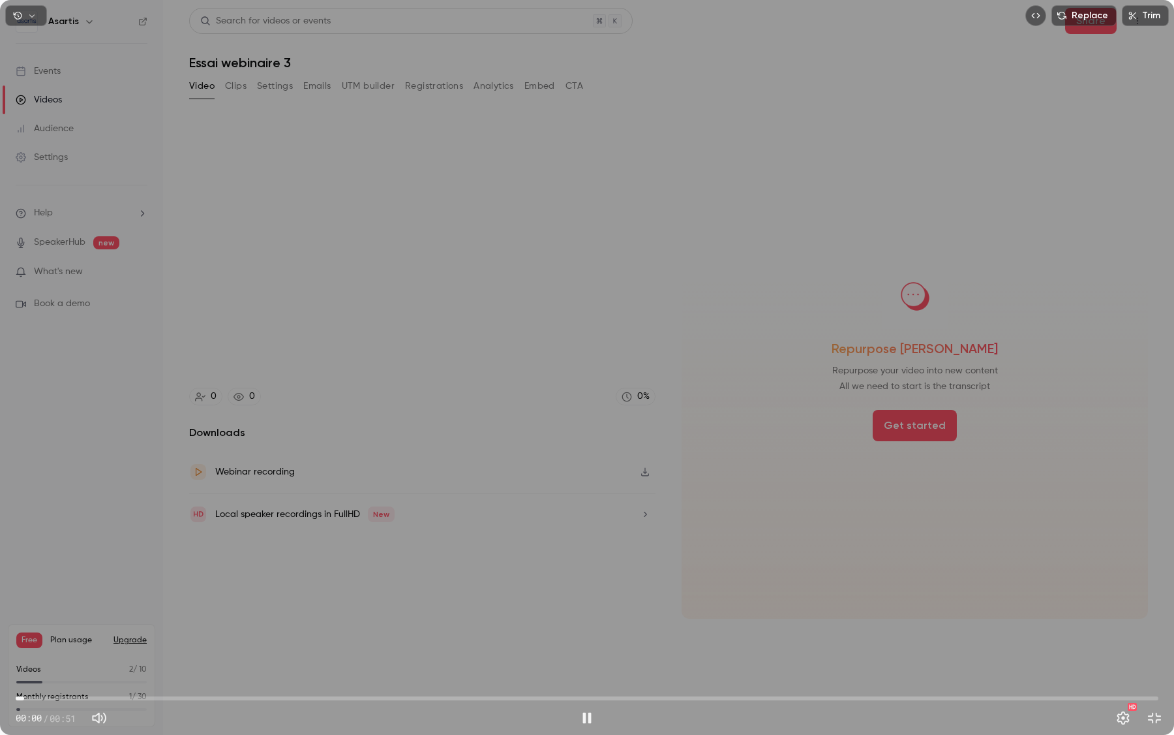
click at [551, 635] on span "00:00" at bounding box center [587, 698] width 1143 height 21
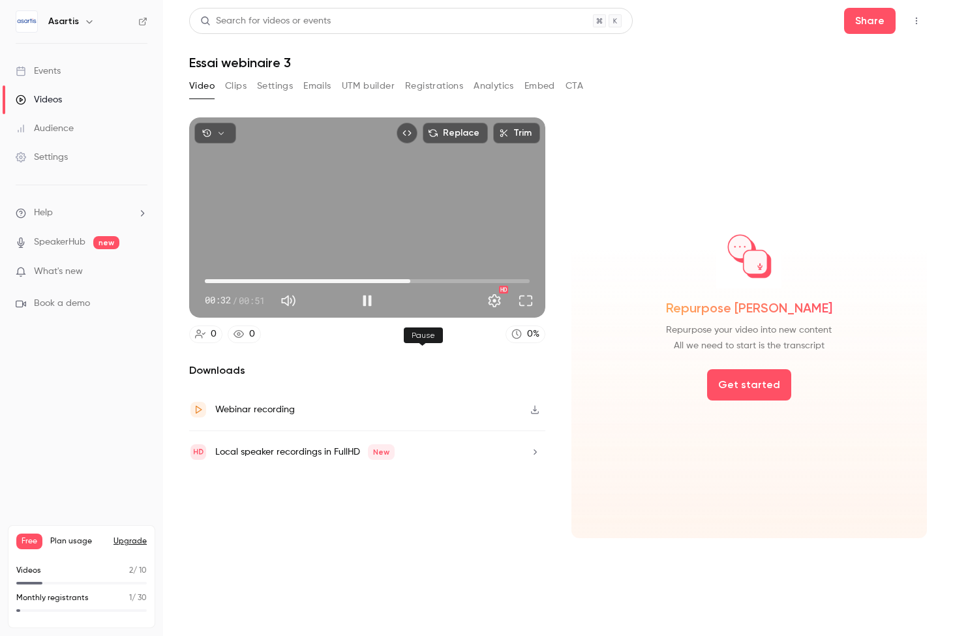
type input "****"
click at [380, 314] on button "Pause" at bounding box center [367, 301] width 26 height 26
click at [450, 473] on div "Local speaker recordings in FullHD New" at bounding box center [367, 452] width 356 height 42
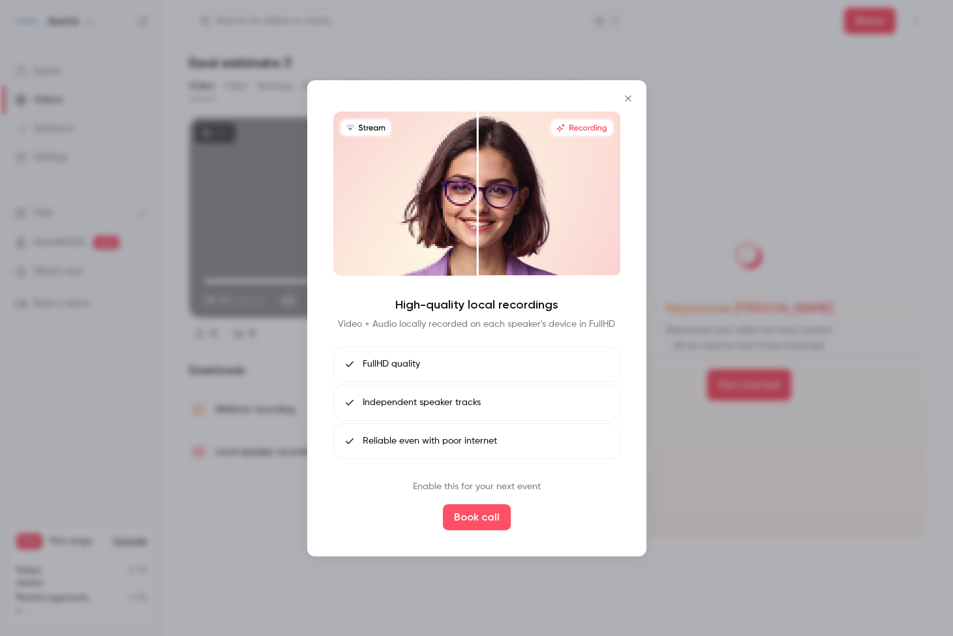
click at [741, 155] on div at bounding box center [476, 318] width 953 height 636
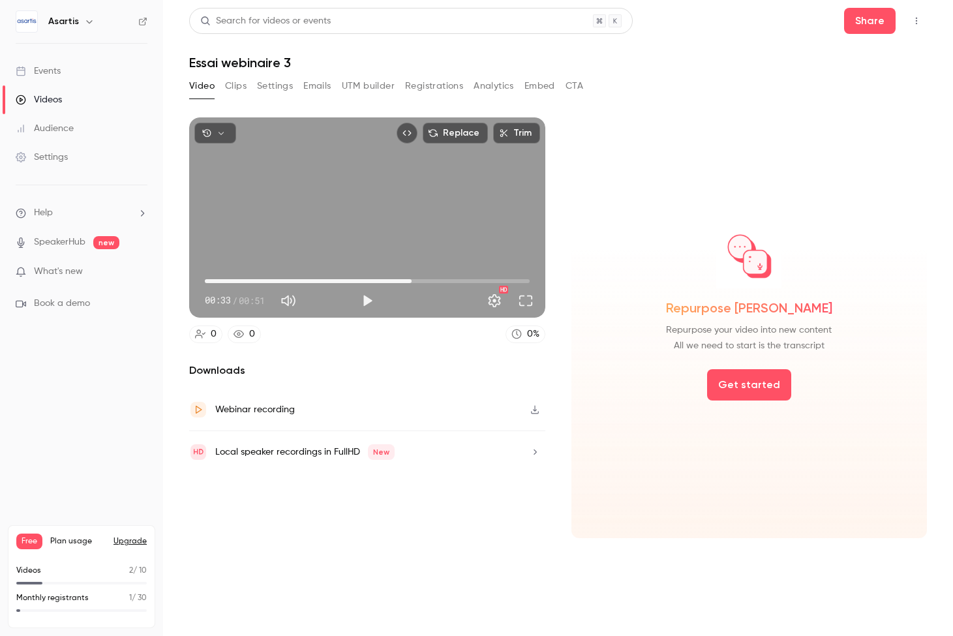
click at [545, 538] on div "Downloads Webinar recording Local speaker recordings in FullHD New" at bounding box center [367, 451] width 356 height 176
click at [236, 85] on button "Clips" at bounding box center [236, 86] width 22 height 21
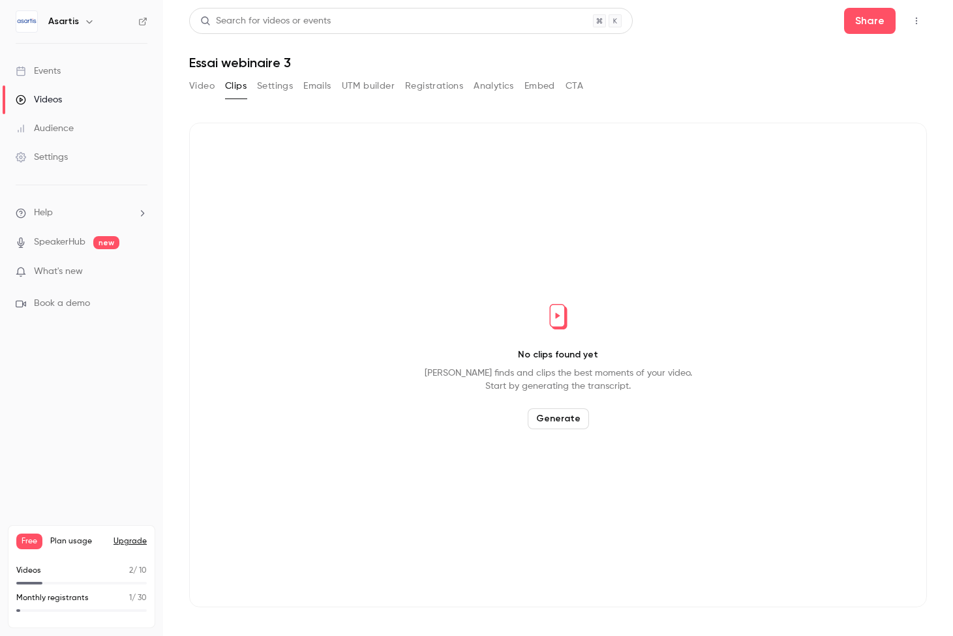
click at [278, 85] on button "Settings" at bounding box center [275, 86] width 36 height 21
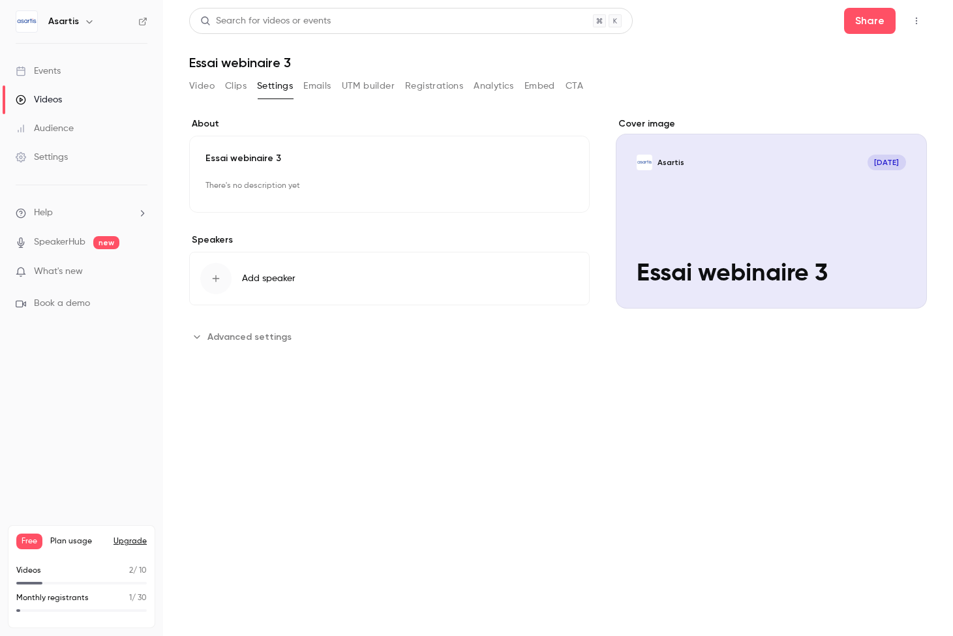
click at [330, 96] on button "Emails" at bounding box center [316, 86] width 27 height 21
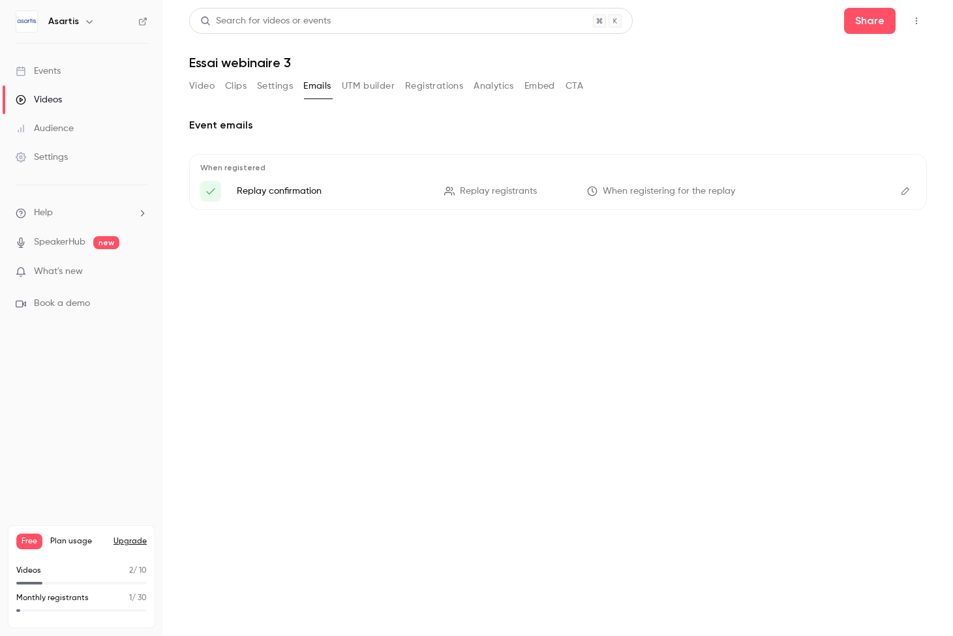
click at [367, 96] on button "UTM builder" at bounding box center [368, 86] width 53 height 21
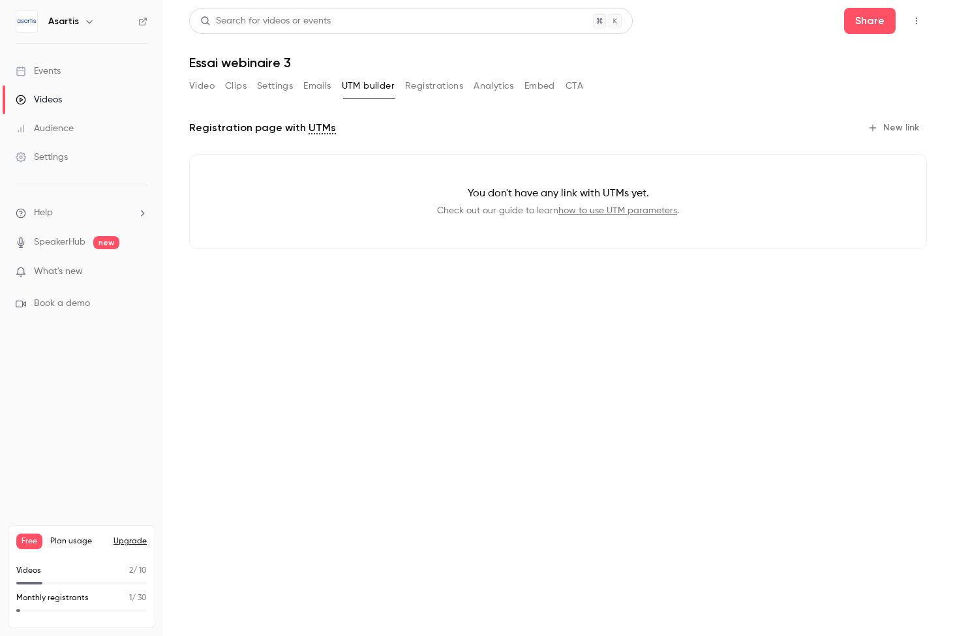
click at [433, 93] on button "Registrations" at bounding box center [434, 86] width 58 height 21
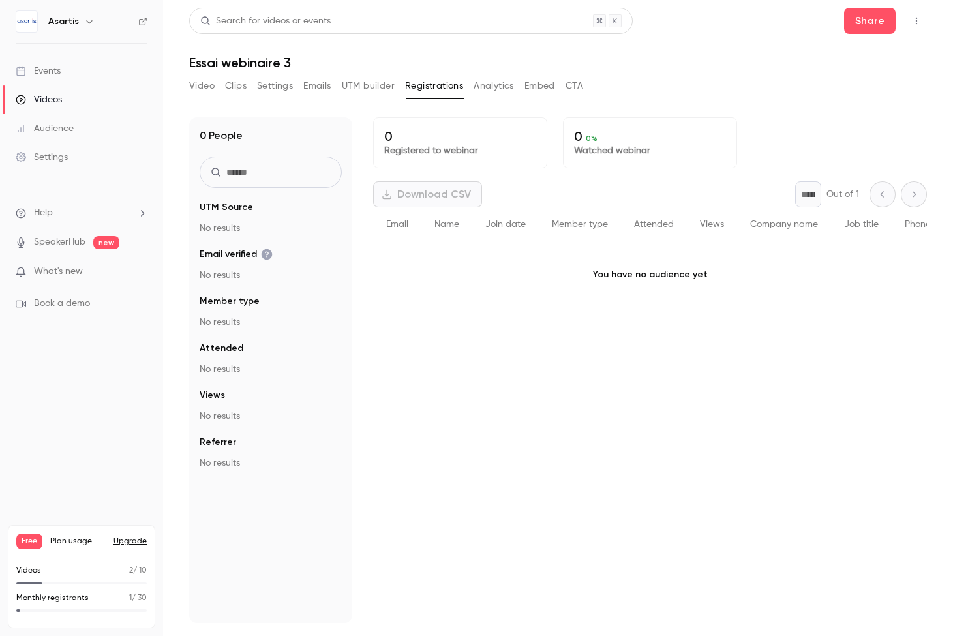
click at [63, 67] on link "Events" at bounding box center [81, 71] width 163 height 29
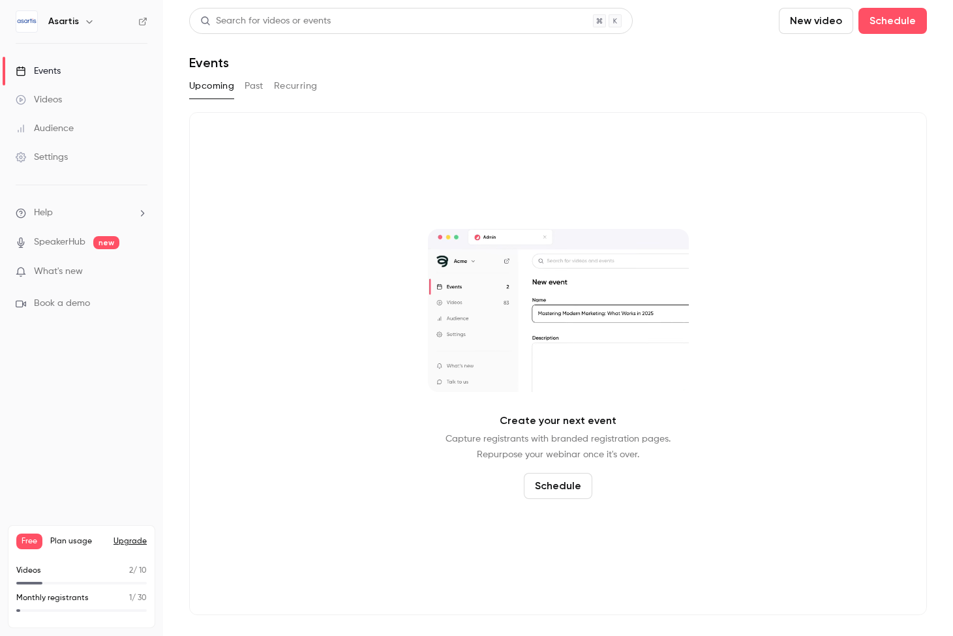
click at [61, 97] on div "Videos" at bounding box center [39, 99] width 46 height 13
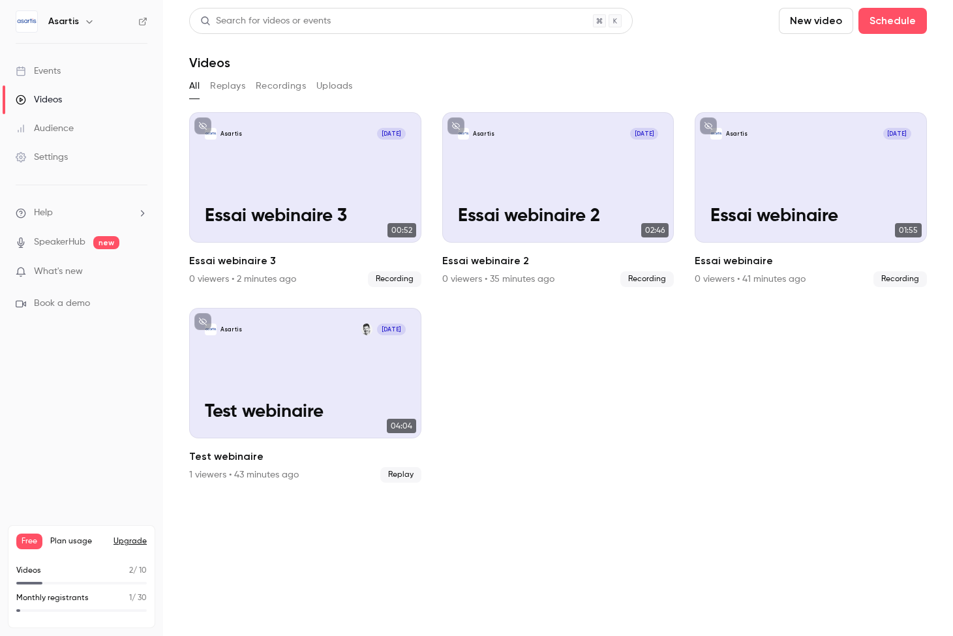
click at [102, 70] on link "Events" at bounding box center [81, 71] width 163 height 29
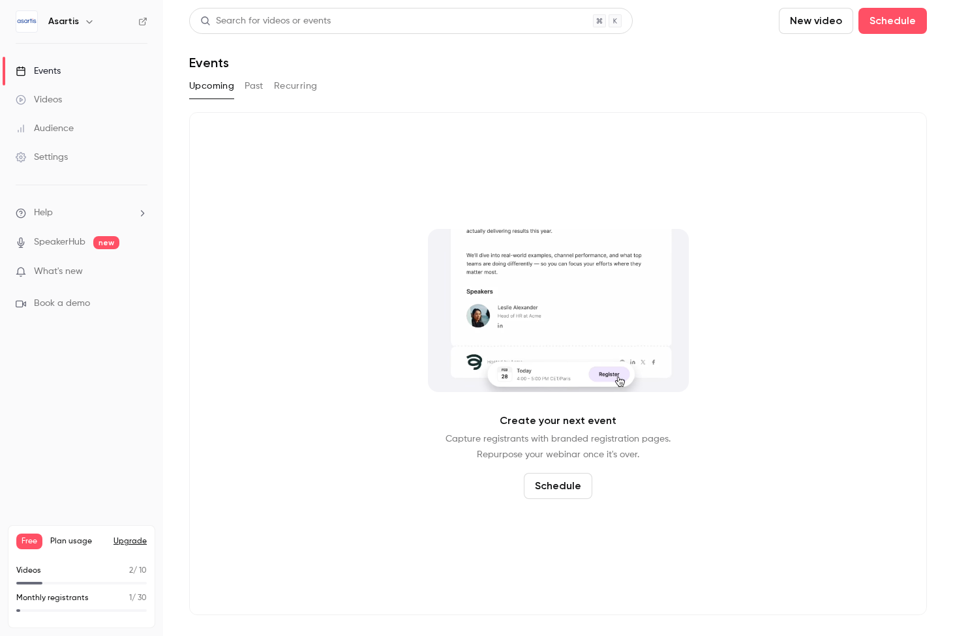
click at [260, 88] on button "Past" at bounding box center [254, 86] width 19 height 21
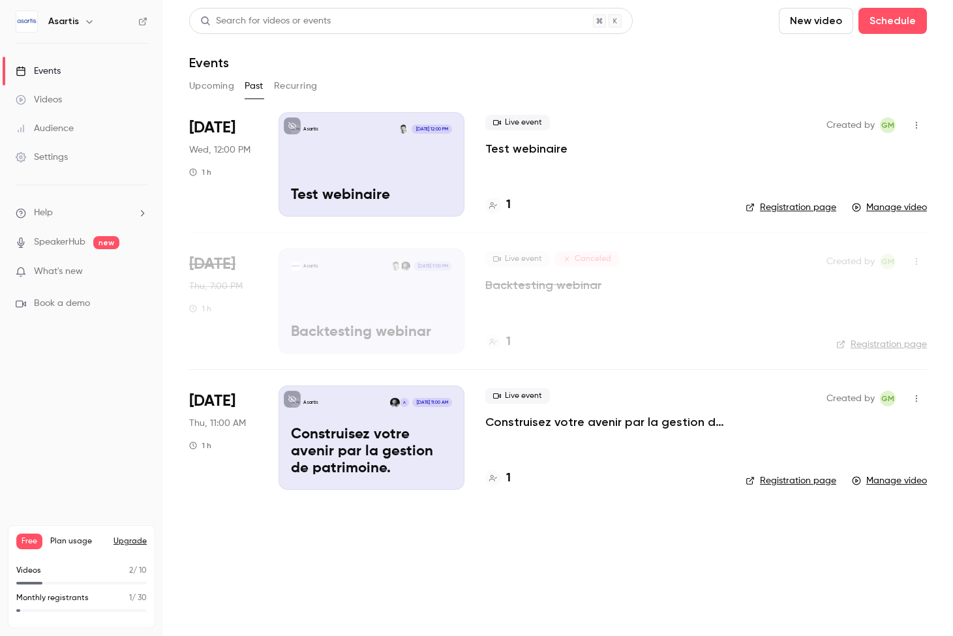
click at [208, 82] on button "Upcoming" at bounding box center [211, 86] width 45 height 21
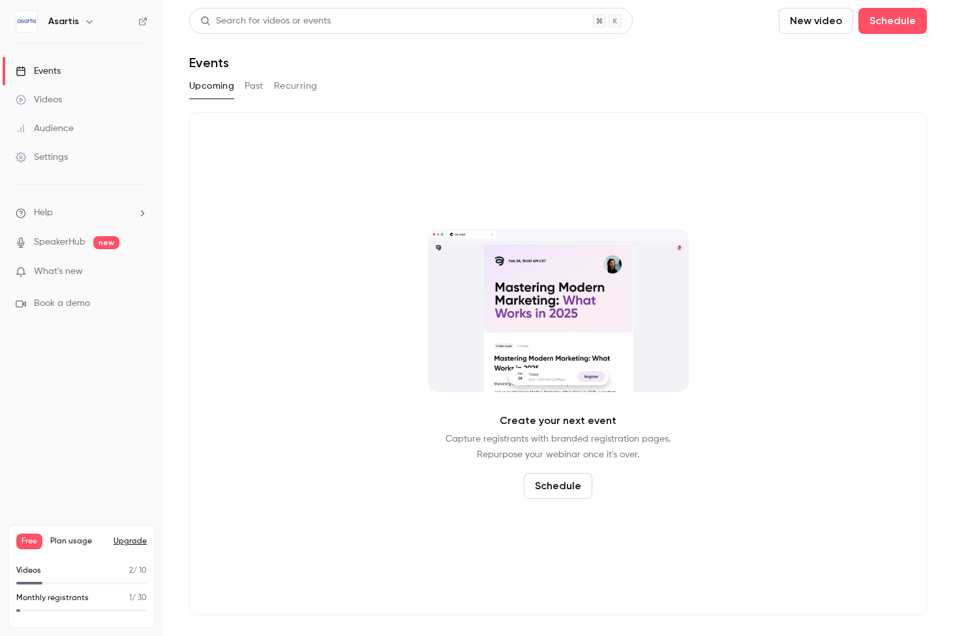
click at [296, 76] on button "Recurring" at bounding box center [296, 86] width 44 height 21
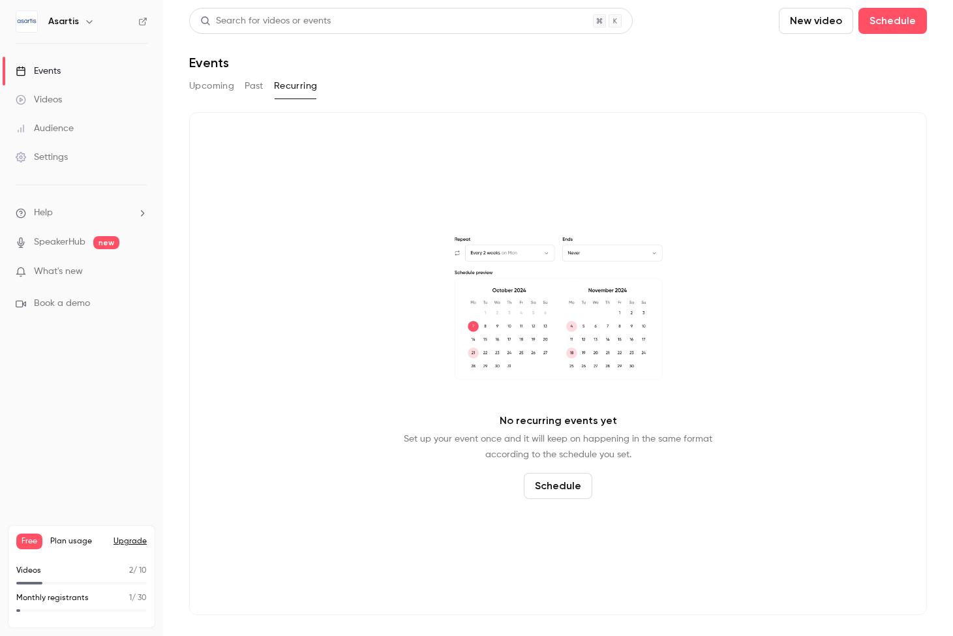
click at [197, 85] on button "Upcoming" at bounding box center [211, 86] width 45 height 21
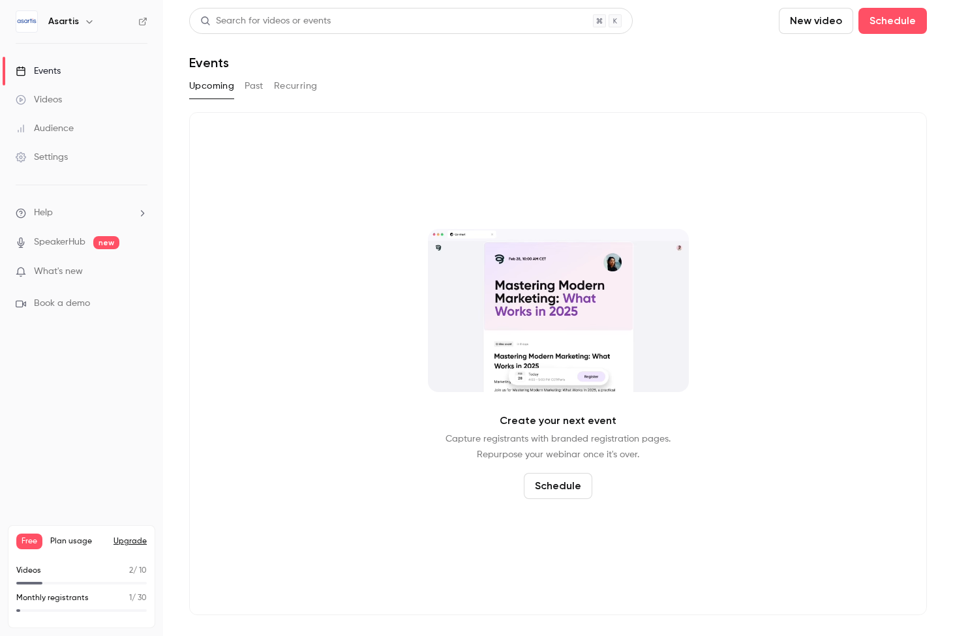
click at [256, 85] on button "Past" at bounding box center [254, 86] width 19 height 21
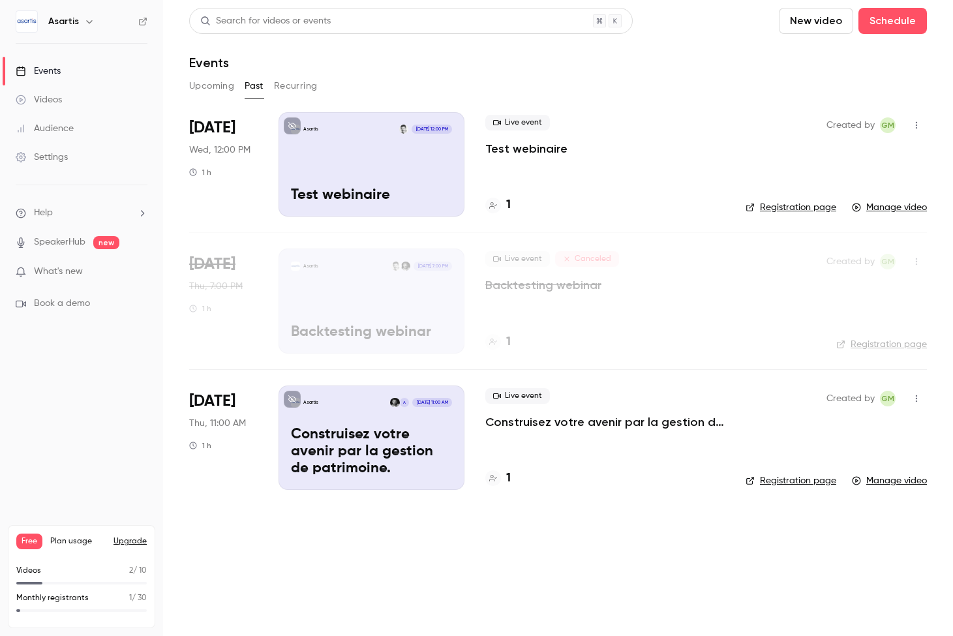
click at [78, 26] on div "Asartis" at bounding box center [88, 22] width 80 height 16
click at [84, 23] on icon "button" at bounding box center [89, 21] width 10 height 10
click at [84, 23] on div at bounding box center [476, 318] width 953 height 636
click at [87, 22] on icon "button" at bounding box center [89, 21] width 10 height 10
click at [132, 423] on div at bounding box center [476, 318] width 953 height 636
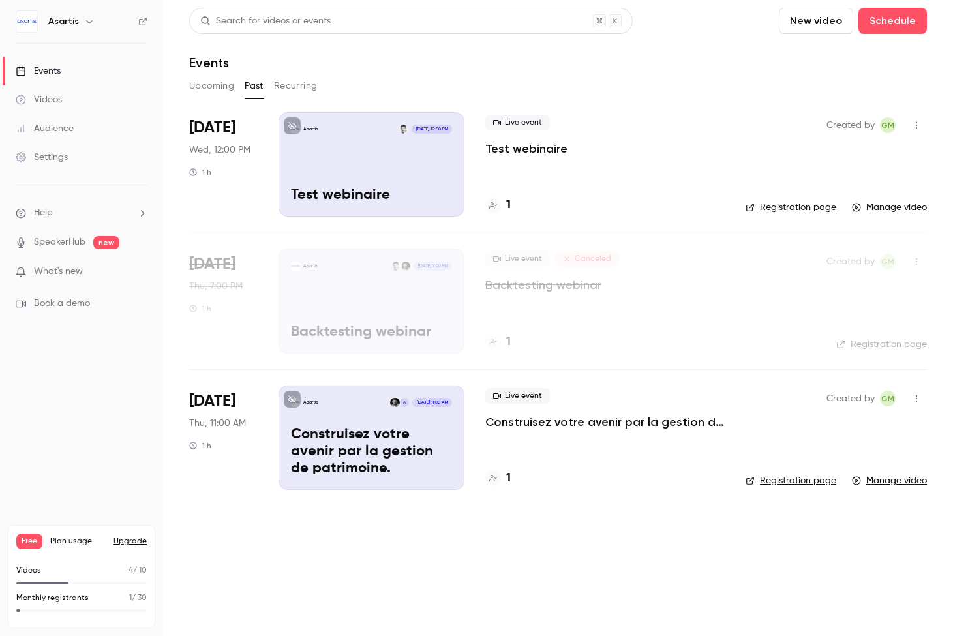
click at [65, 153] on div "Settings" at bounding box center [42, 157] width 52 height 13
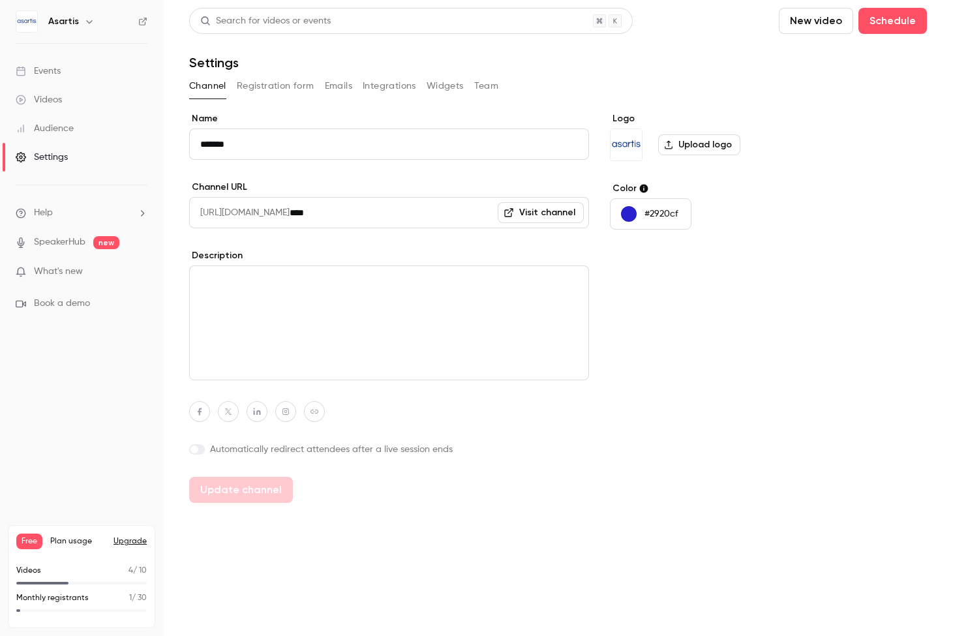
click at [312, 147] on input "*******" at bounding box center [389, 144] width 400 height 31
click at [632, 149] on img "Logo" at bounding box center [626, 144] width 31 height 31
click at [719, 147] on label "Upload logo" at bounding box center [699, 144] width 82 height 21
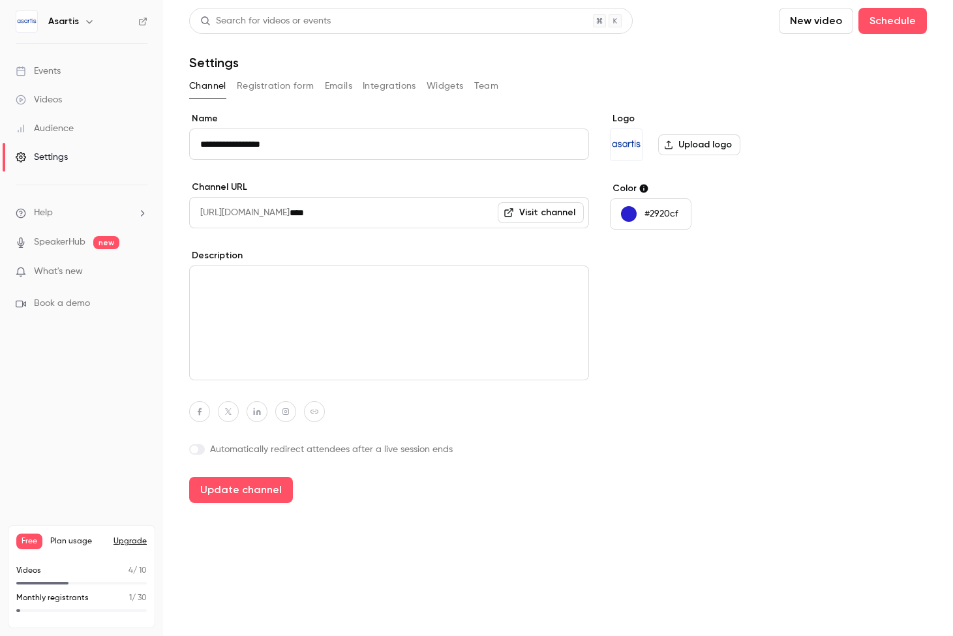
click at [0, 0] on input "Upload logo" at bounding box center [0, 0] width 0 height 0
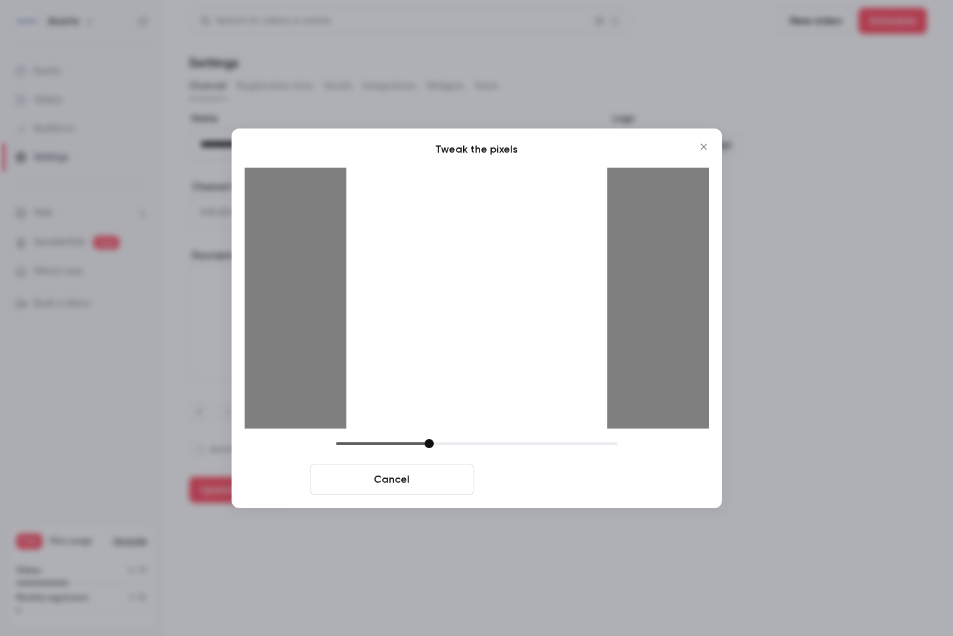
click at [542, 487] on button "Crop and save" at bounding box center [562, 479] width 164 height 31
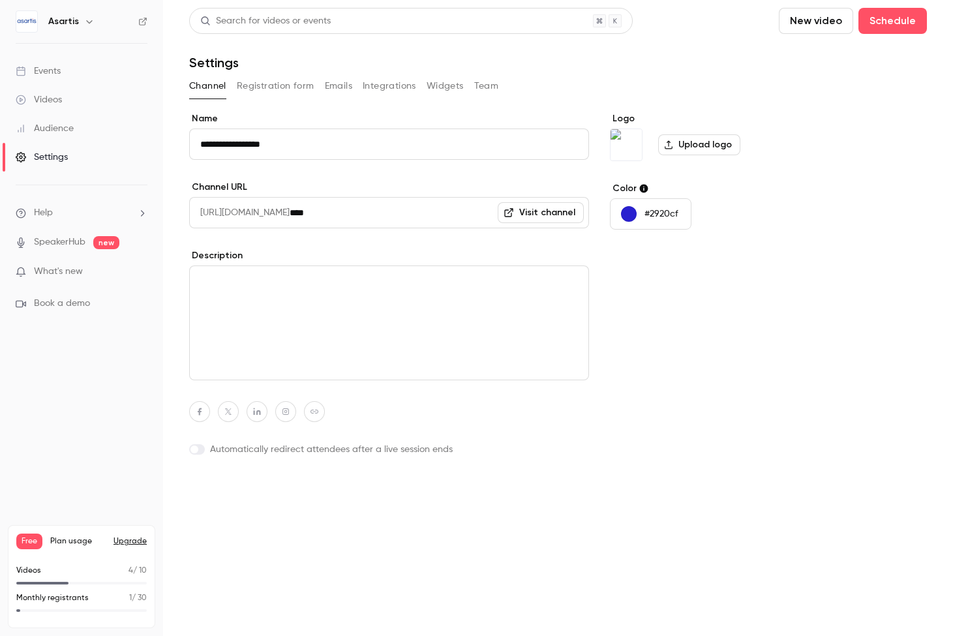
click at [271, 483] on button "Update channel" at bounding box center [241, 490] width 104 height 26
type input "**********"
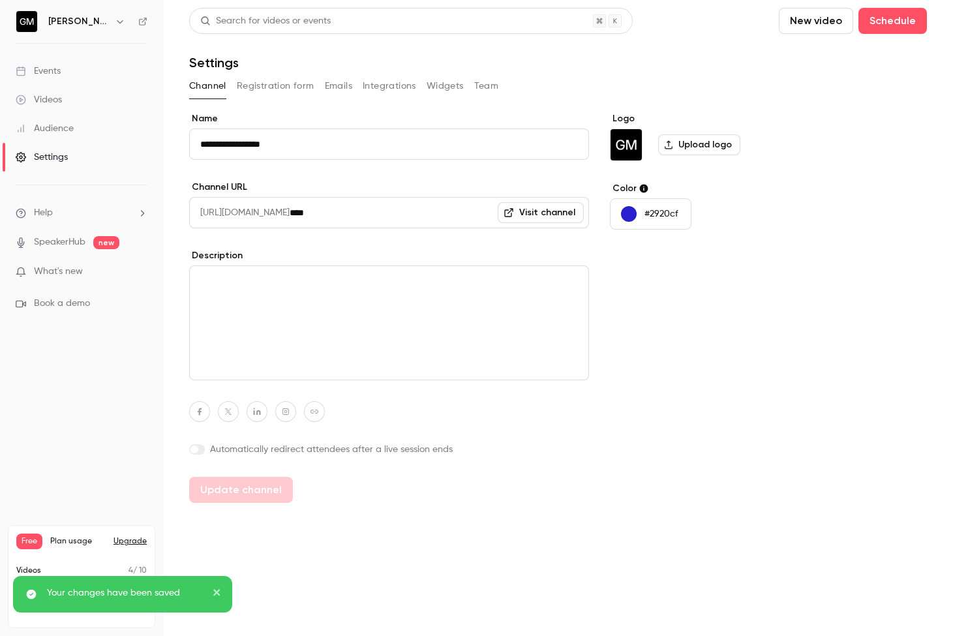
click at [86, 72] on link "Events" at bounding box center [81, 71] width 163 height 29
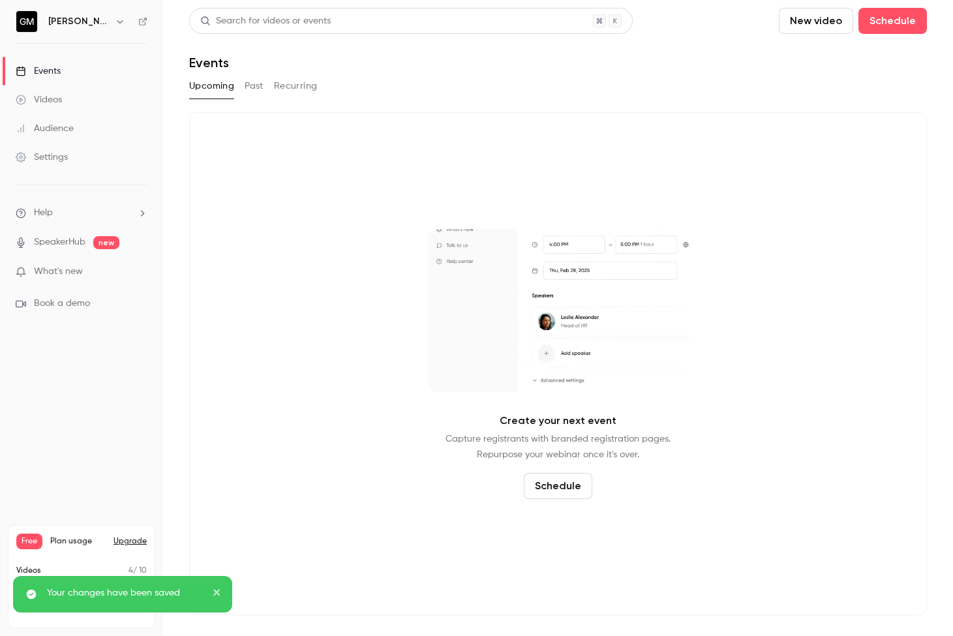
click at [75, 99] on link "Videos" at bounding box center [81, 99] width 163 height 29
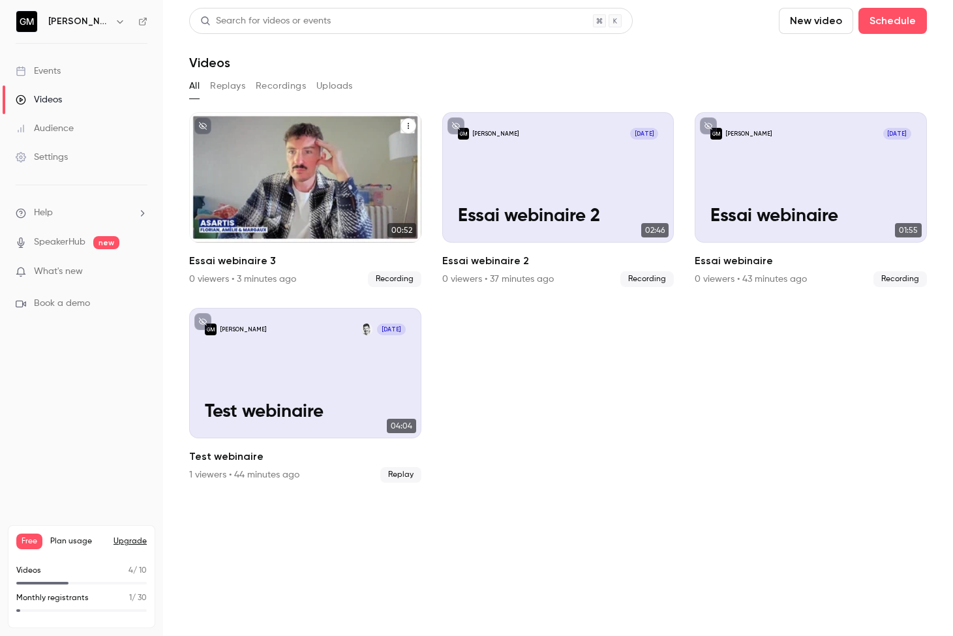
click at [410, 127] on icon "Essai webinaire 3" at bounding box center [409, 126] width 8 height 8
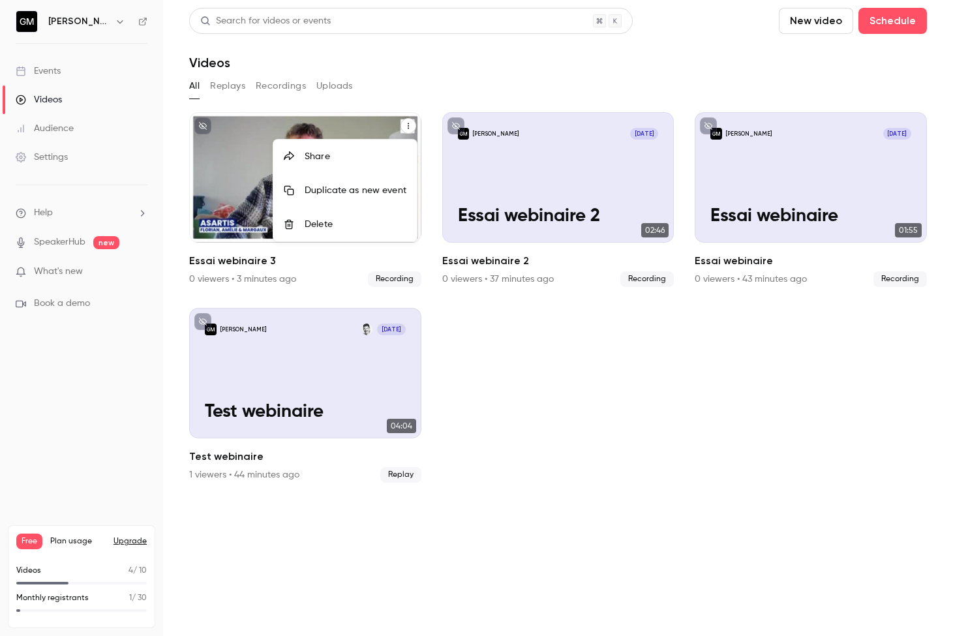
click at [522, 369] on div at bounding box center [476, 318] width 953 height 636
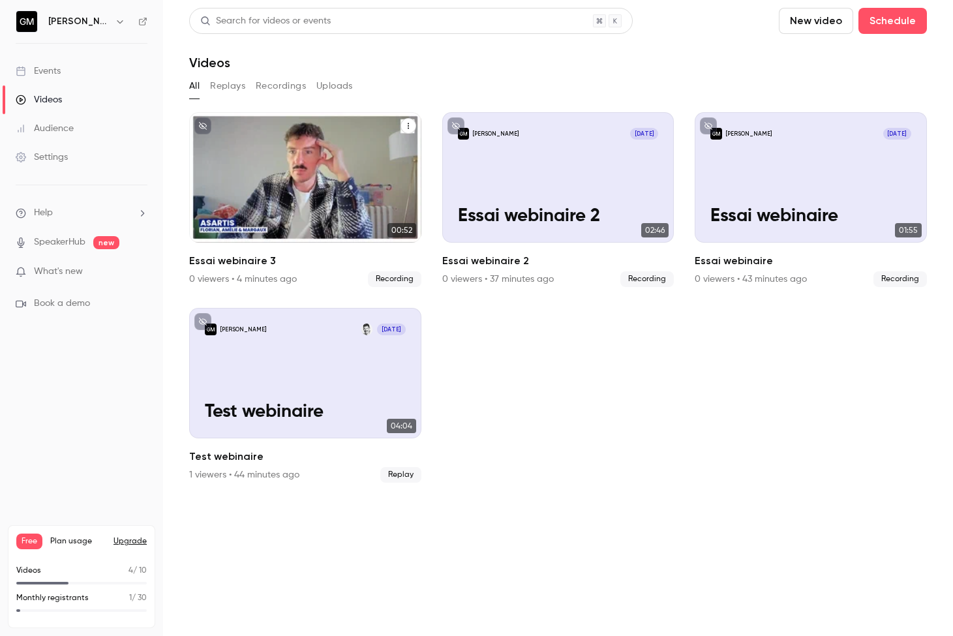
click at [293, 168] on div "[PERSON_NAME] [DATE] Essai webinaire 3" at bounding box center [305, 177] width 232 height 130
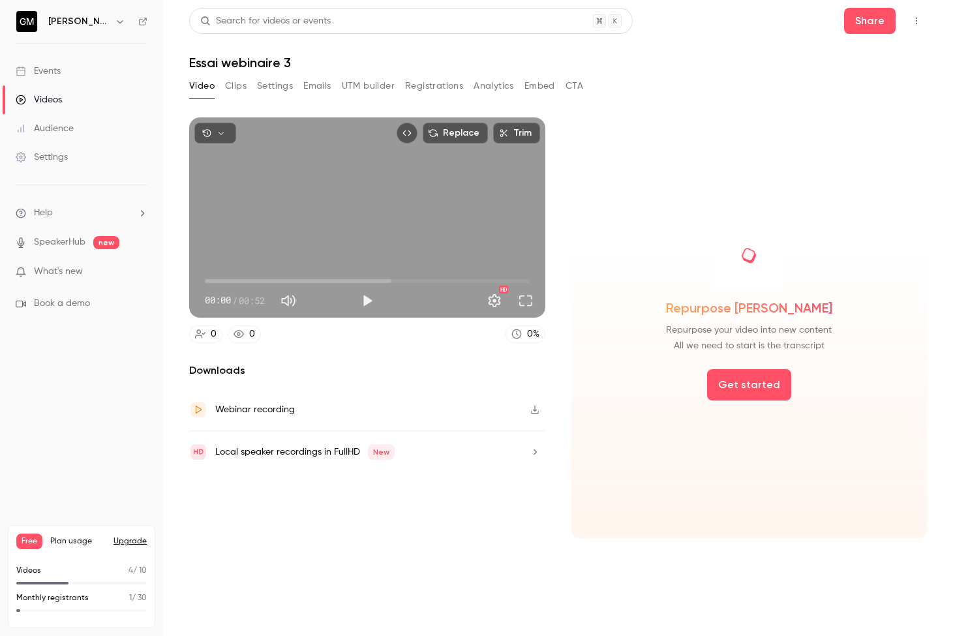
click at [384, 415] on div "Webinar recording" at bounding box center [367, 410] width 356 height 42
click at [437, 450] on div "Local speaker recordings in FullHD New" at bounding box center [367, 452] width 356 height 42
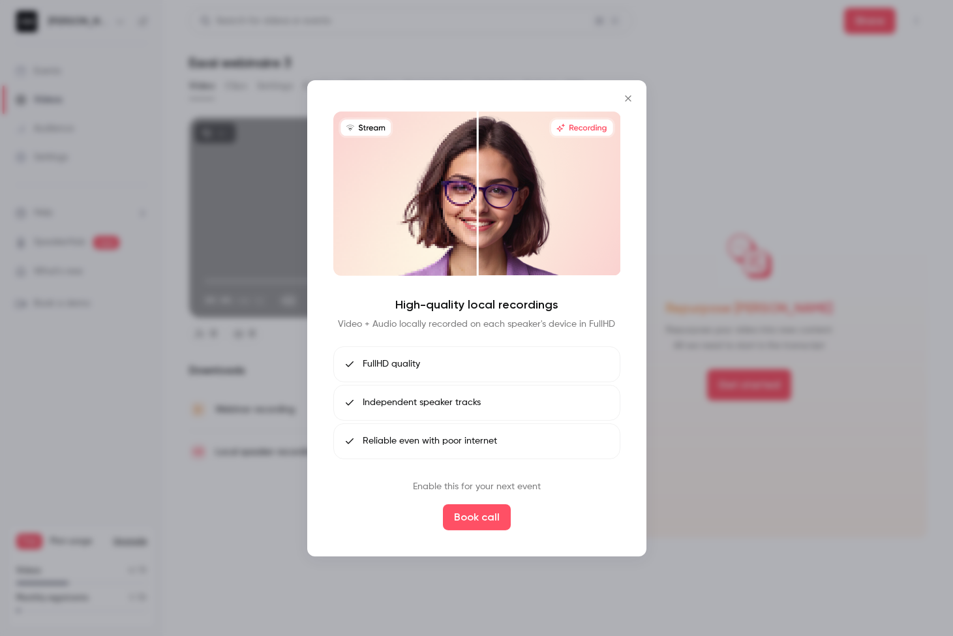
click at [630, 99] on icon "Close" at bounding box center [628, 98] width 16 height 10
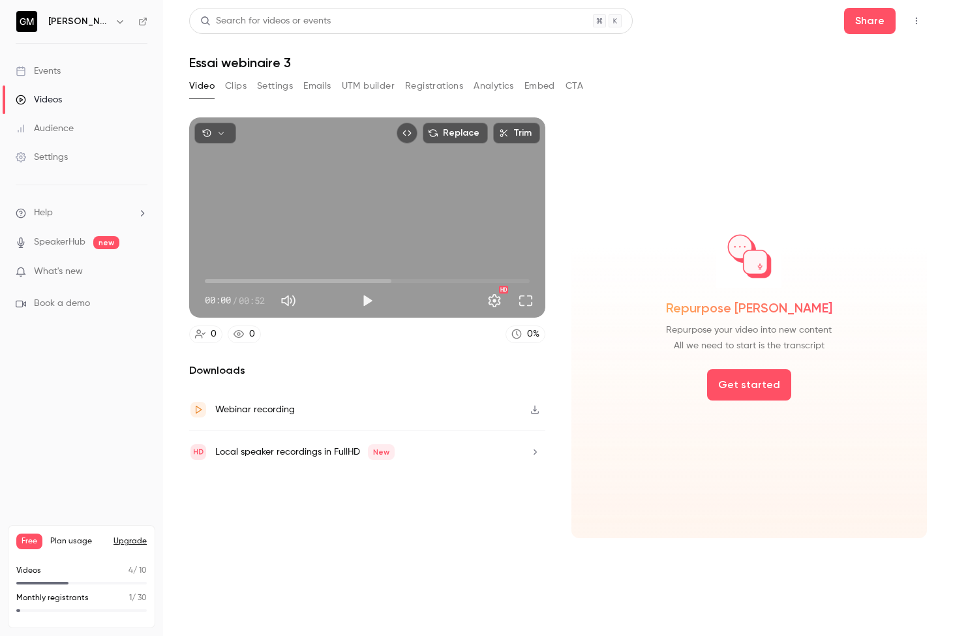
click at [426, 458] on div "Local speaker recordings in FullHD New" at bounding box center [367, 452] width 356 height 42
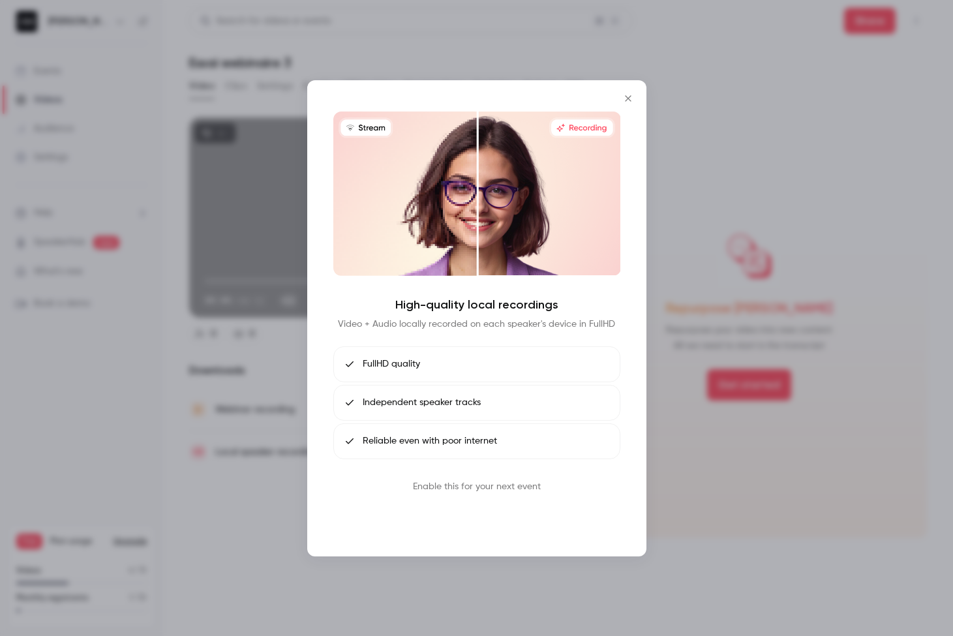
click at [463, 523] on button "Book call" at bounding box center [477, 517] width 68 height 26
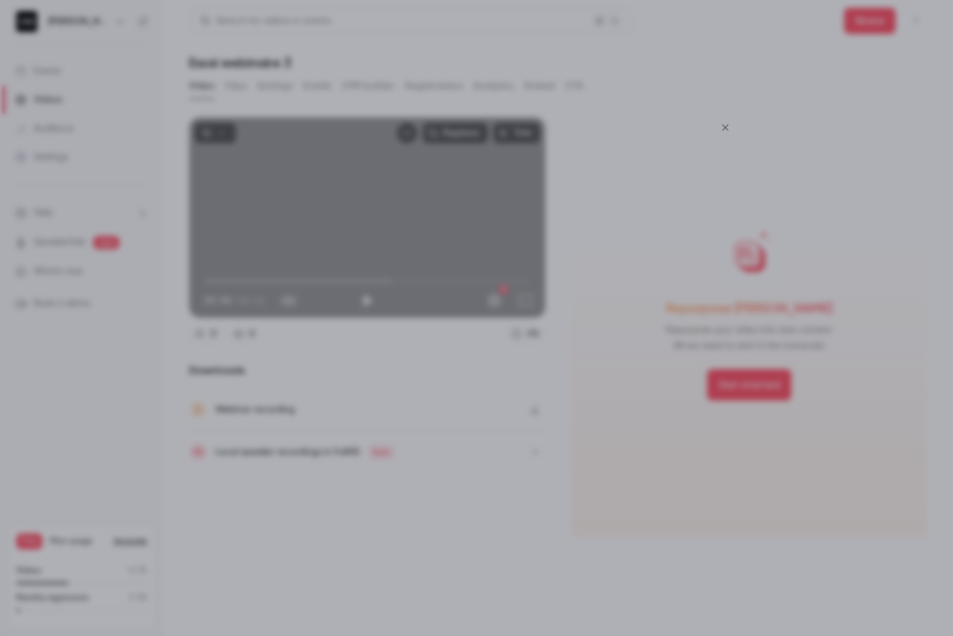
click at [729, 123] on icon "Close" at bounding box center [726, 127] width 16 height 10
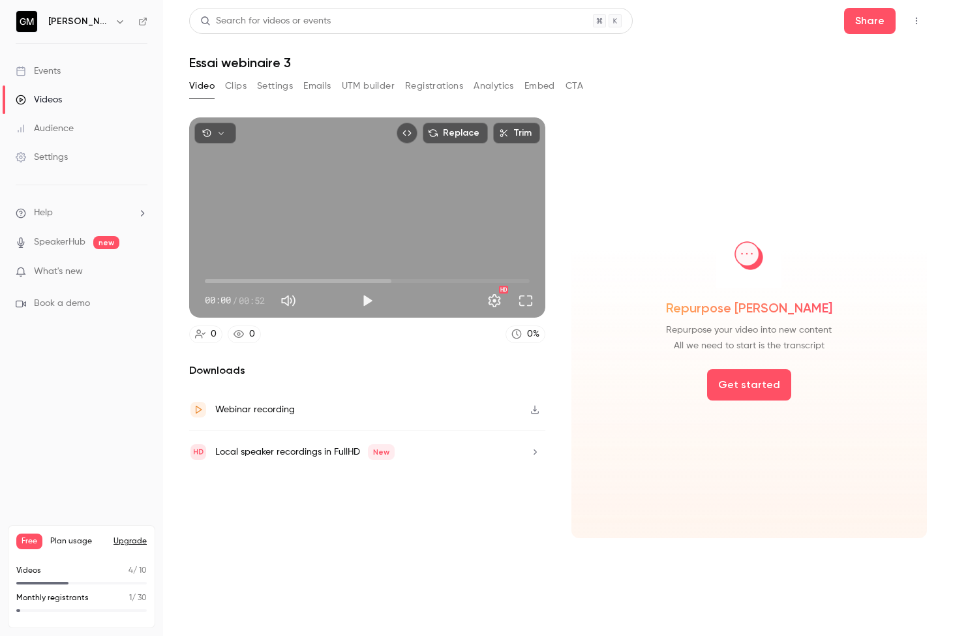
click at [112, 22] on button "button" at bounding box center [120, 22] width 16 height 16
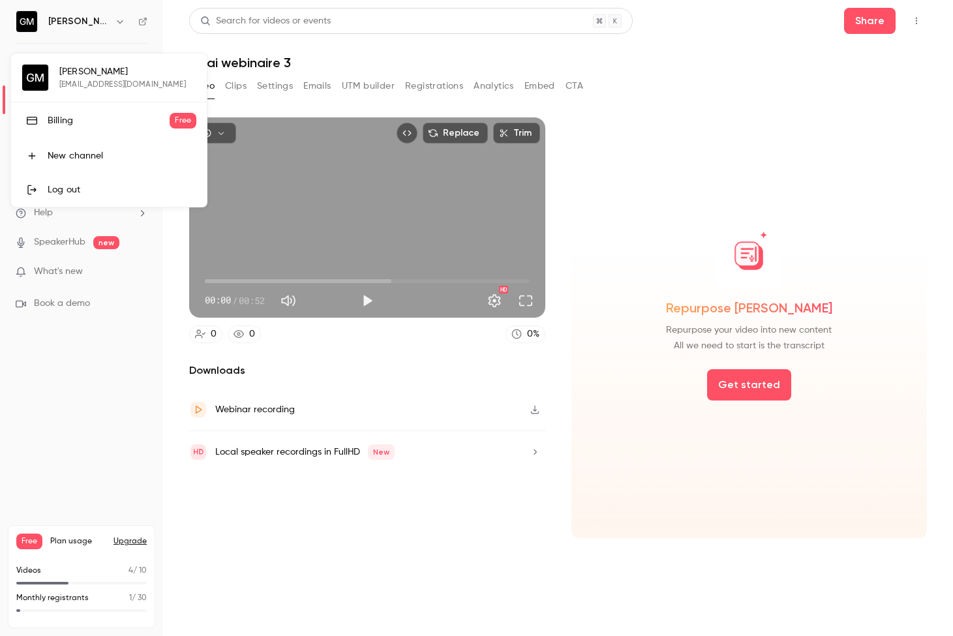
click at [93, 181] on link "Log out" at bounding box center [109, 190] width 196 height 34
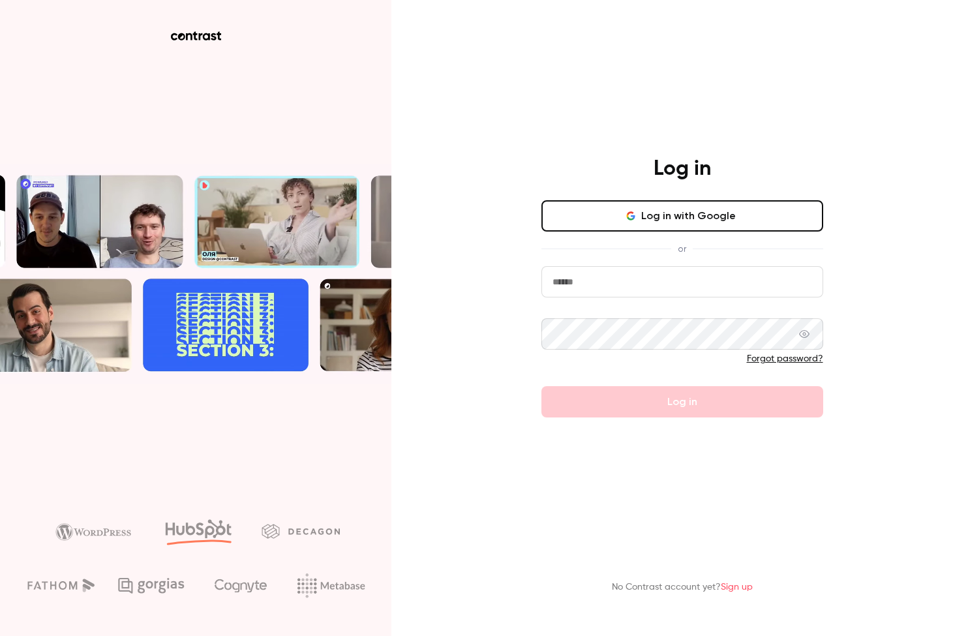
click at [458, 288] on div "Log in Log in with Google or Forgot password? Log in No Contrast account yet? S…" at bounding box center [476, 318] width 953 height 636
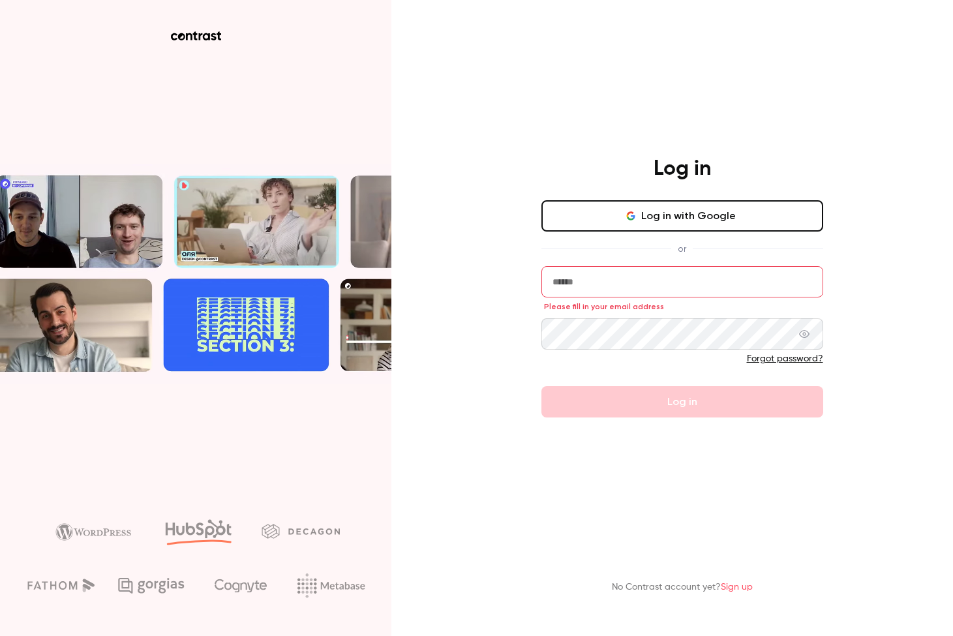
click at [439, 182] on div "Log in Log in with Google or Please fill in your email address Forgot password?…" at bounding box center [476, 318] width 953 height 636
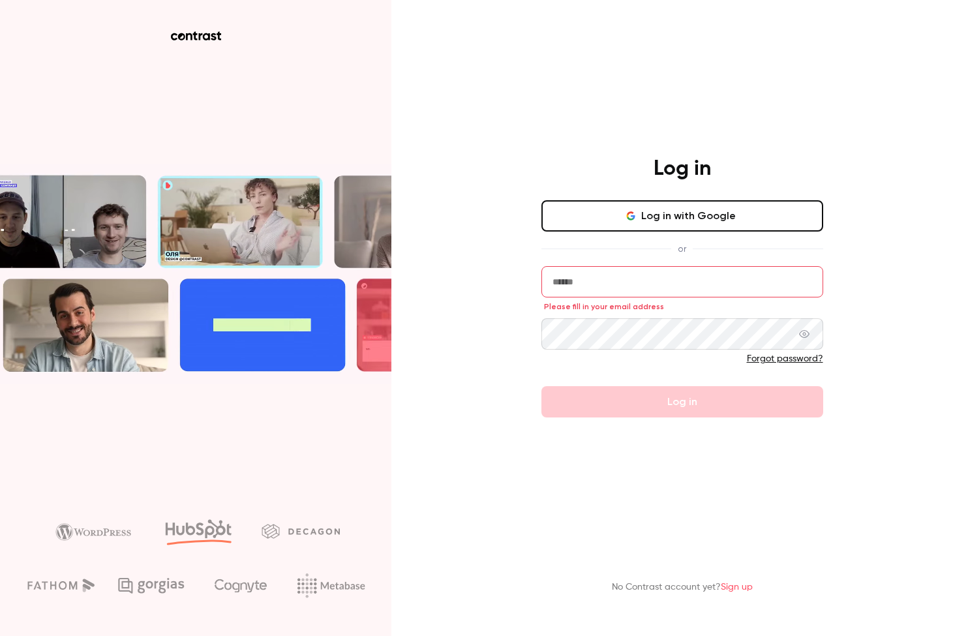
click at [579, 291] on input "email" at bounding box center [683, 281] width 282 height 31
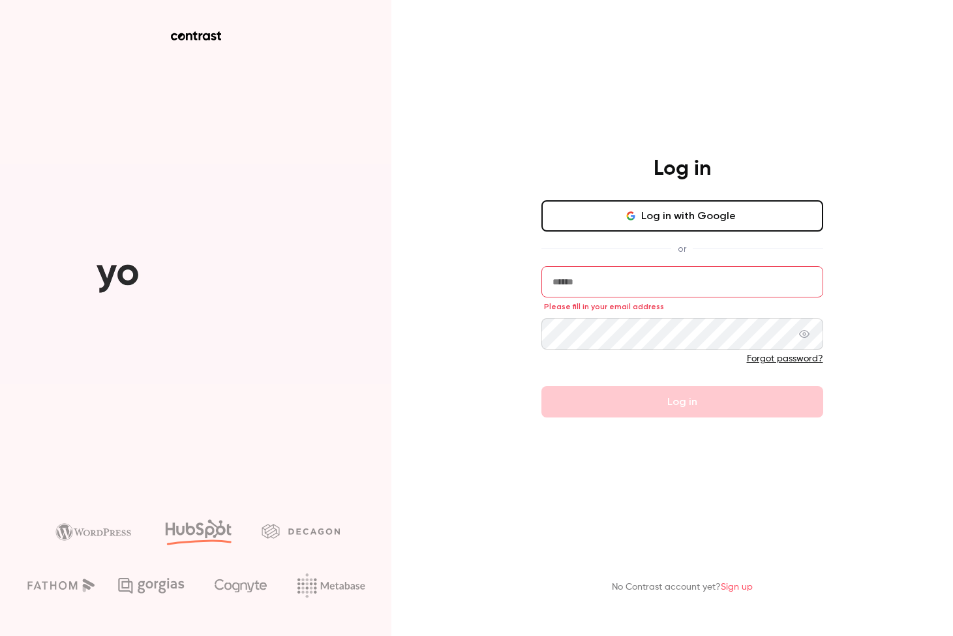
type input "**********"
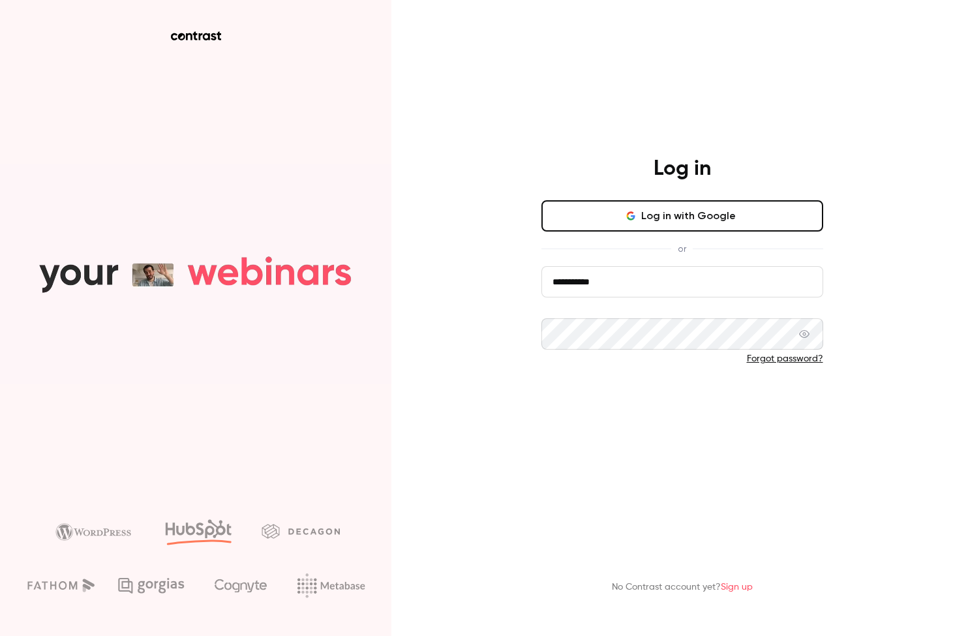
click at [569, 403] on button "Log in" at bounding box center [683, 401] width 282 height 31
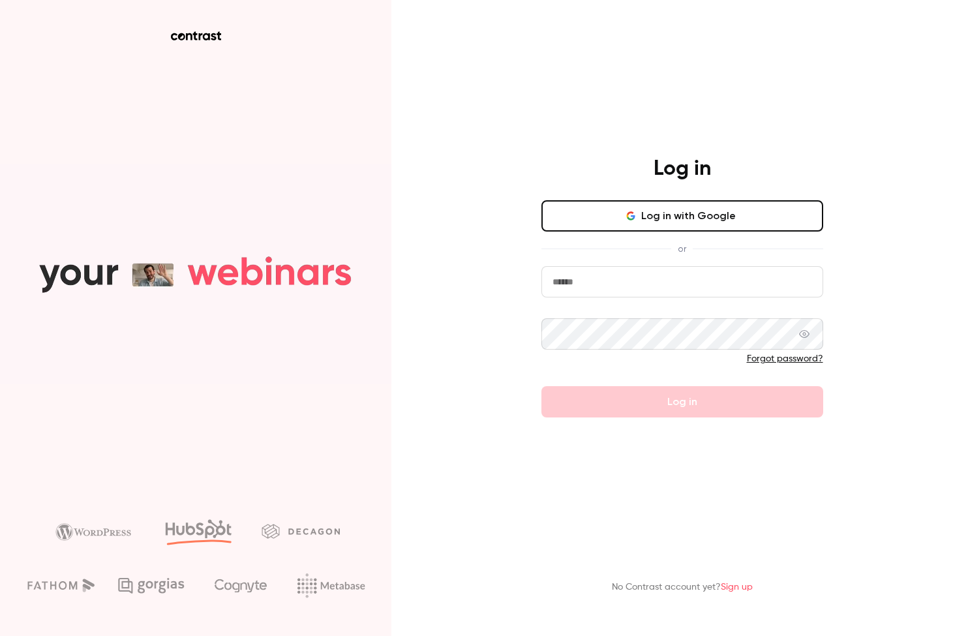
type input "**********"
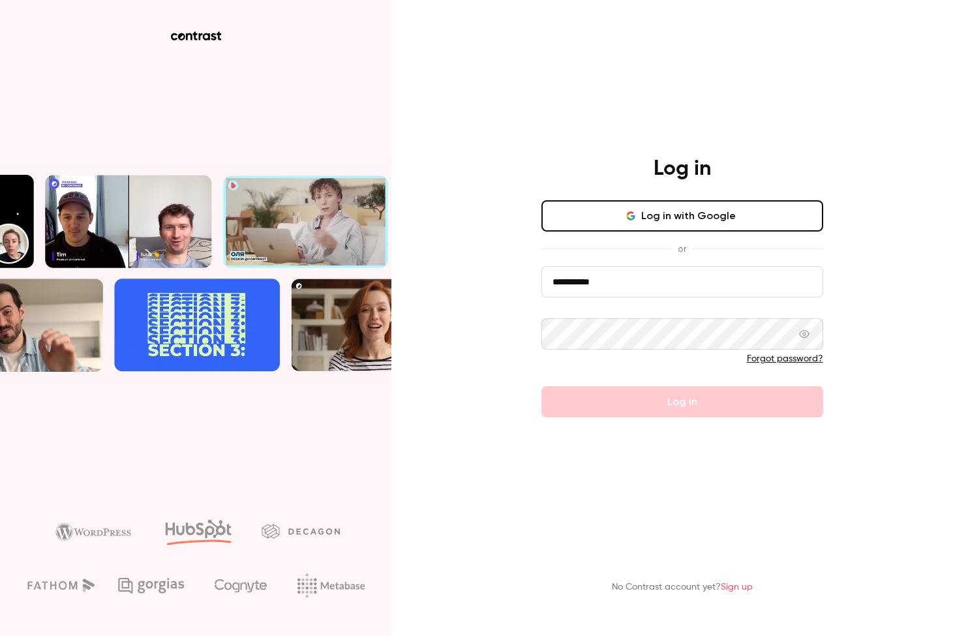
click at [682, 402] on button "Log in" at bounding box center [683, 401] width 282 height 31
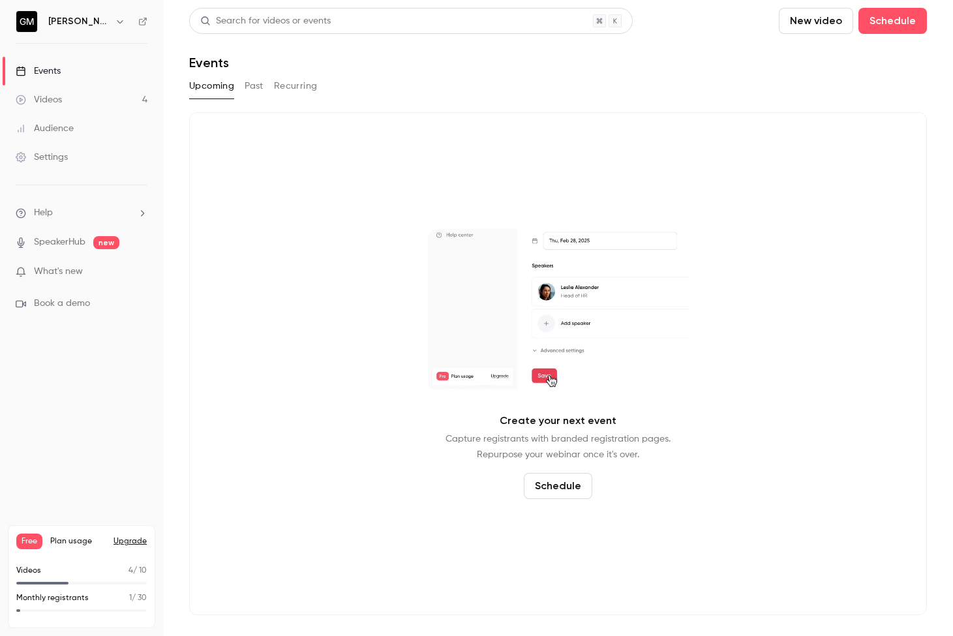
click at [120, 22] on icon "button" at bounding box center [120, 21] width 10 height 10
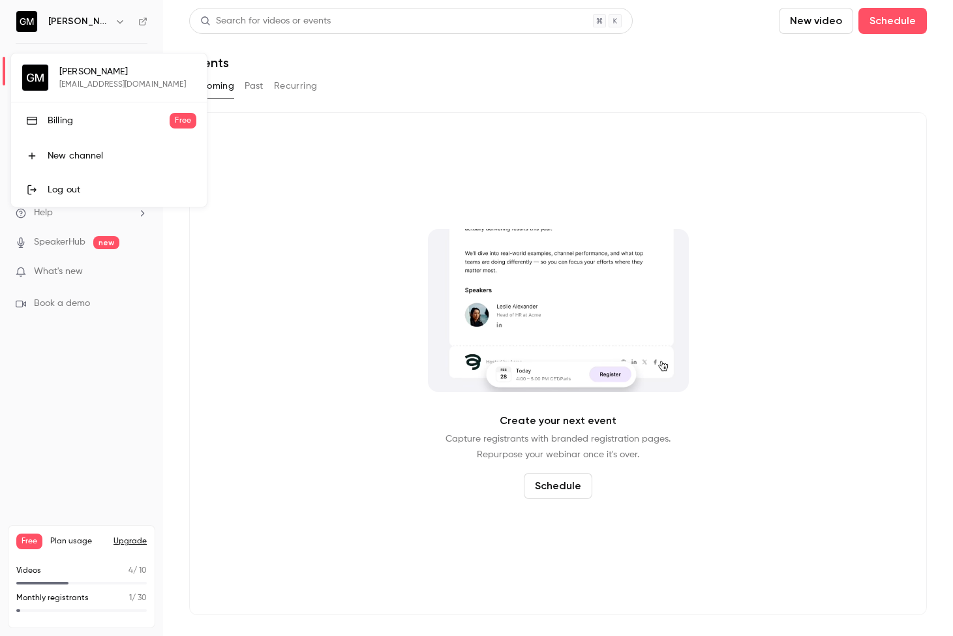
click at [292, 318] on div at bounding box center [476, 318] width 953 height 636
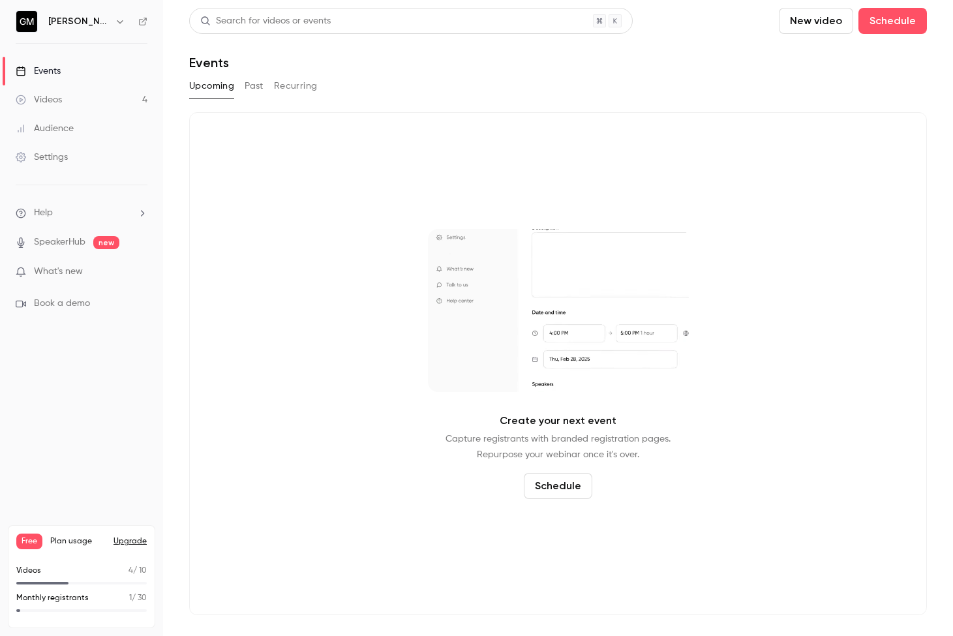
click at [104, 29] on div "[PERSON_NAME]" at bounding box center [88, 22] width 80 height 16
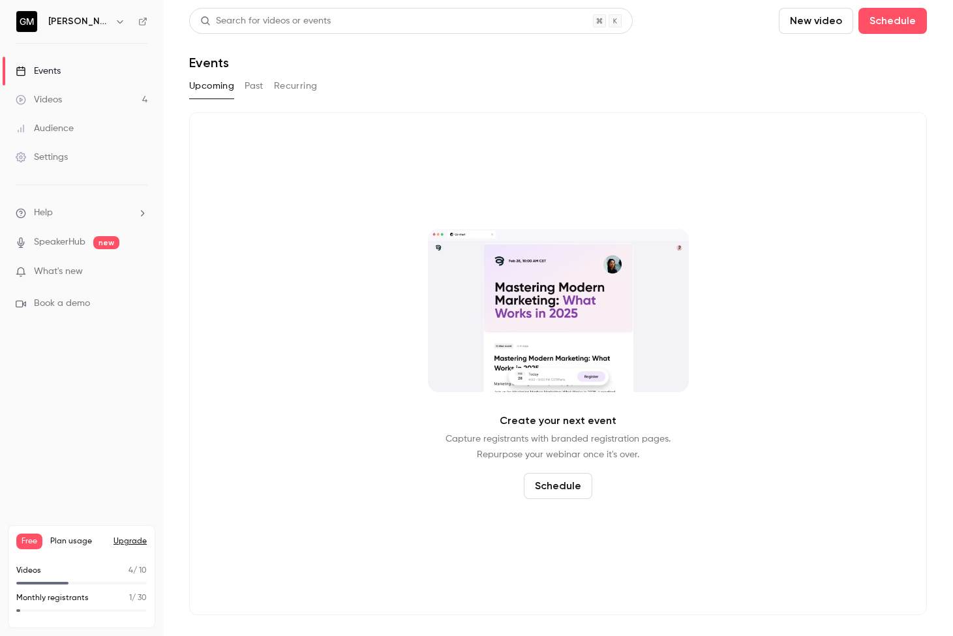
click at [106, 22] on h6 "[PERSON_NAME]" at bounding box center [78, 21] width 61 height 13
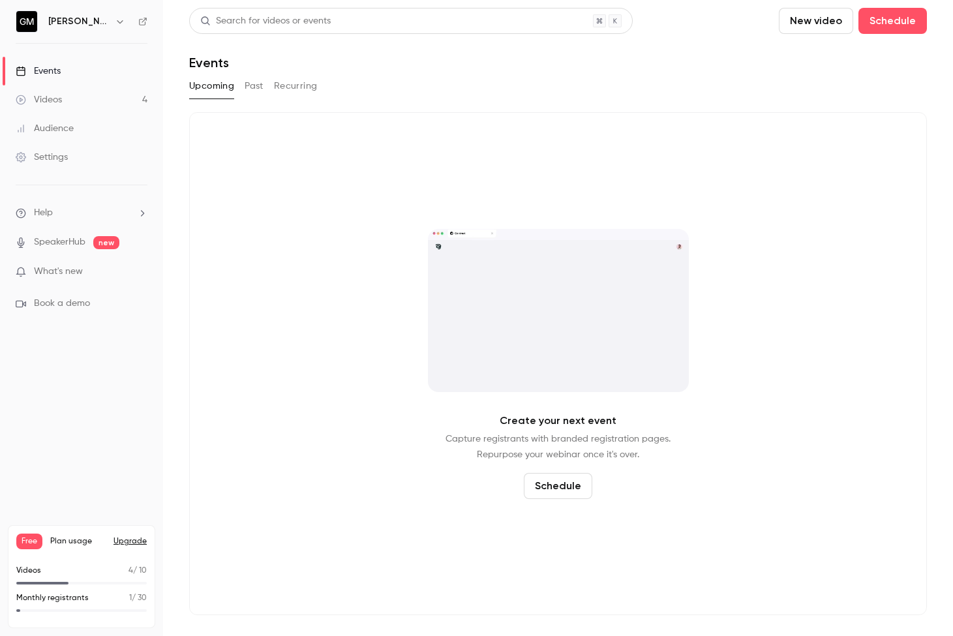
click at [119, 17] on icon "button" at bounding box center [120, 21] width 10 height 10
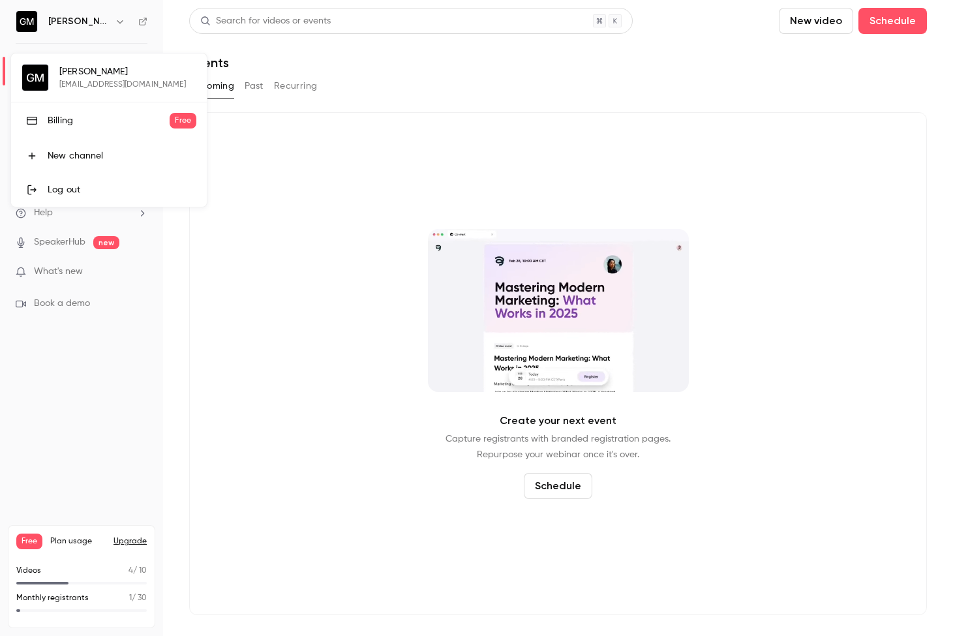
click at [76, 158] on div "New channel" at bounding box center [122, 155] width 149 height 13
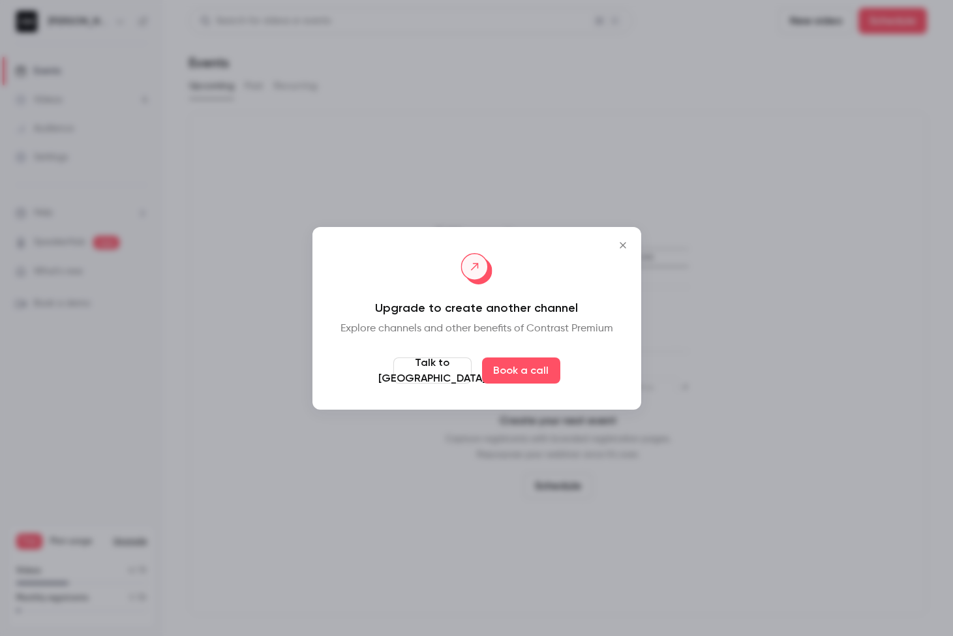
click at [624, 245] on icon "Close" at bounding box center [623, 245] width 16 height 10
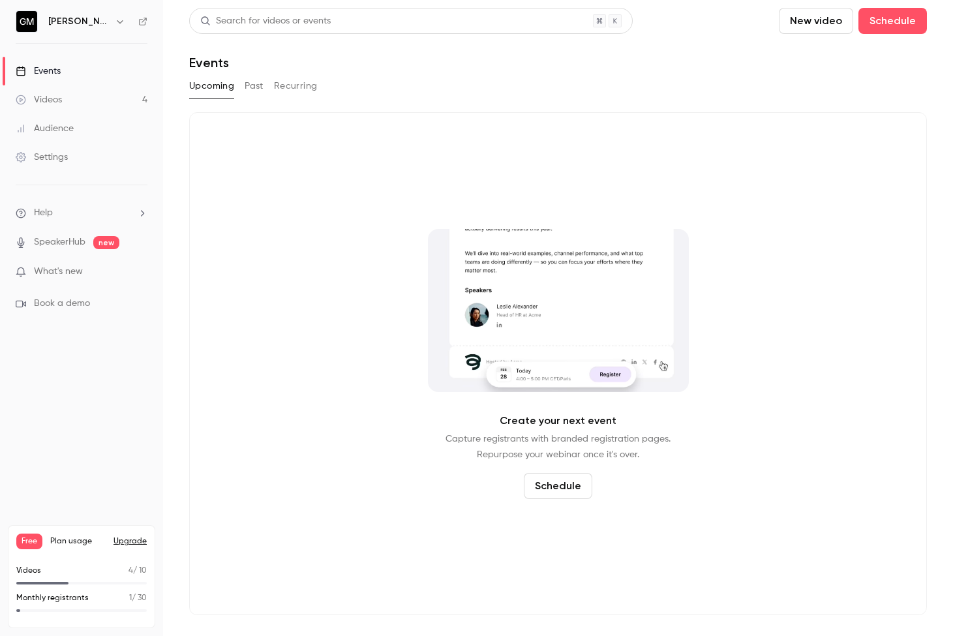
click at [118, 20] on icon "button" at bounding box center [120, 21] width 10 height 10
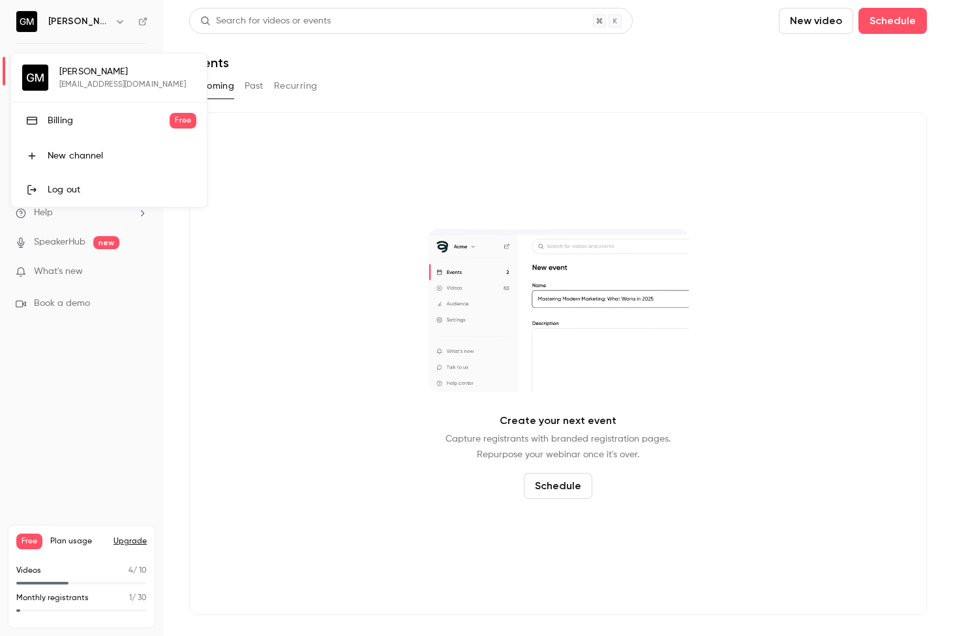
click at [290, 301] on div at bounding box center [476, 318] width 953 height 636
